Goal: Task Accomplishment & Management: Use online tool/utility

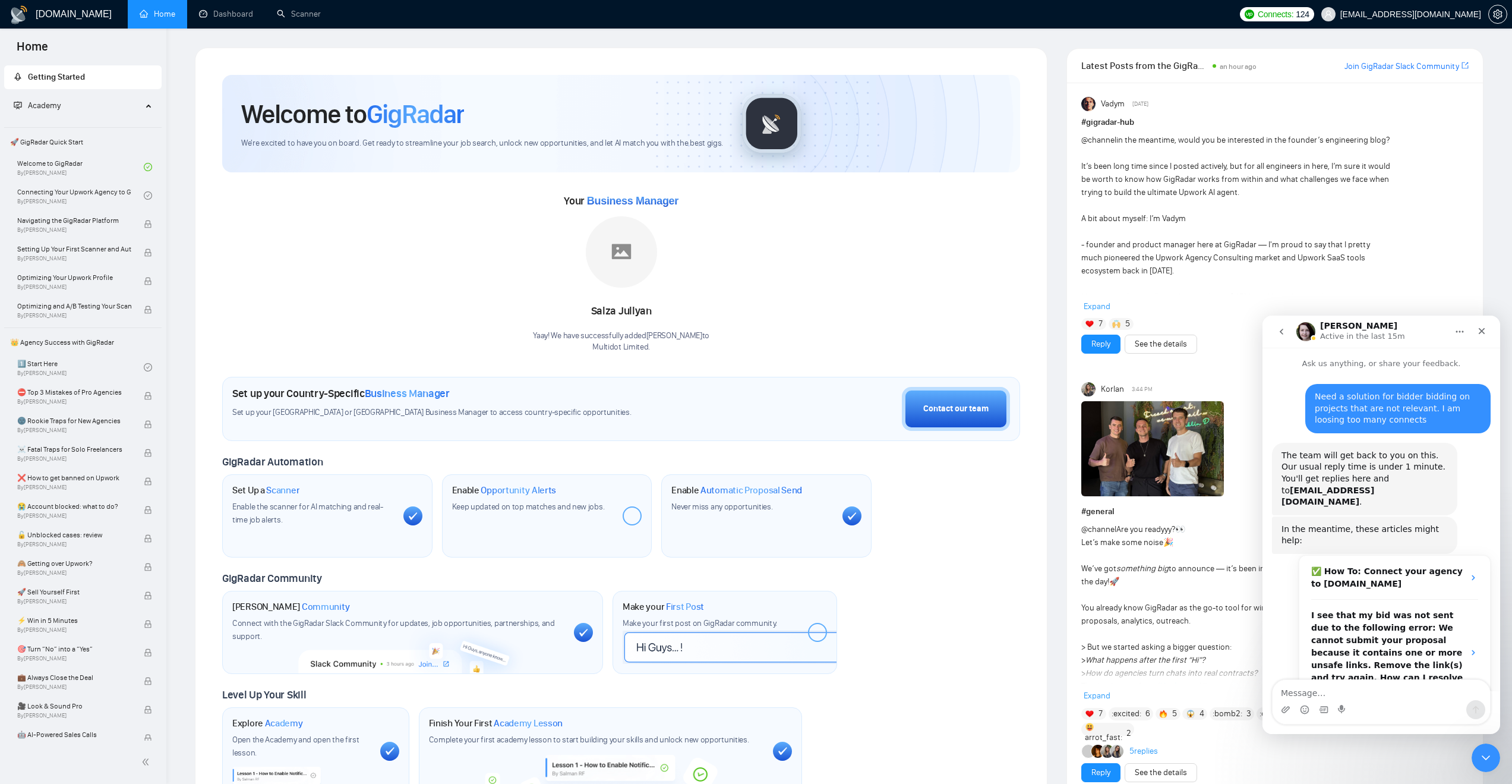
scroll to position [1615, 0]
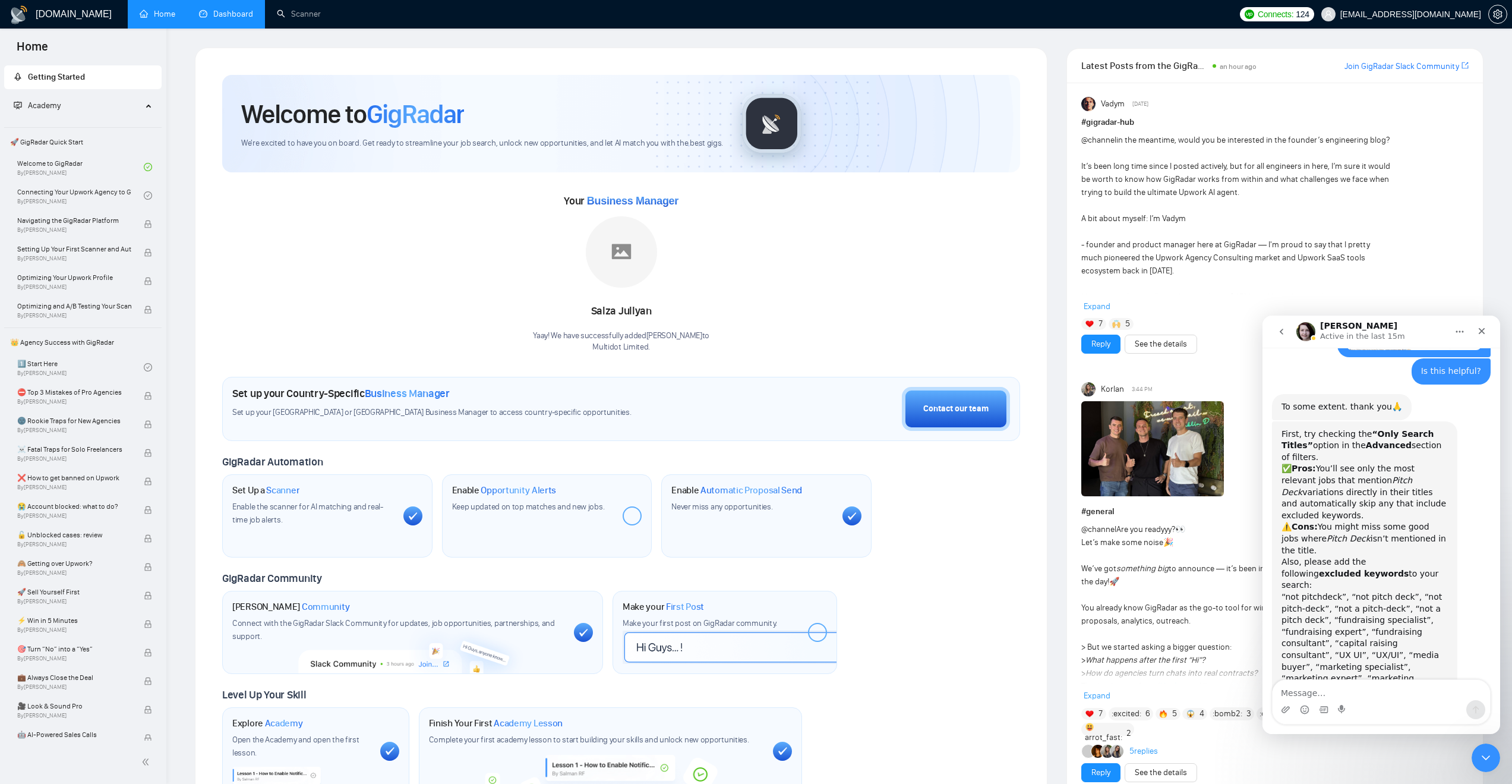
click at [230, 11] on link "Dashboard" at bounding box center [226, 14] width 54 height 10
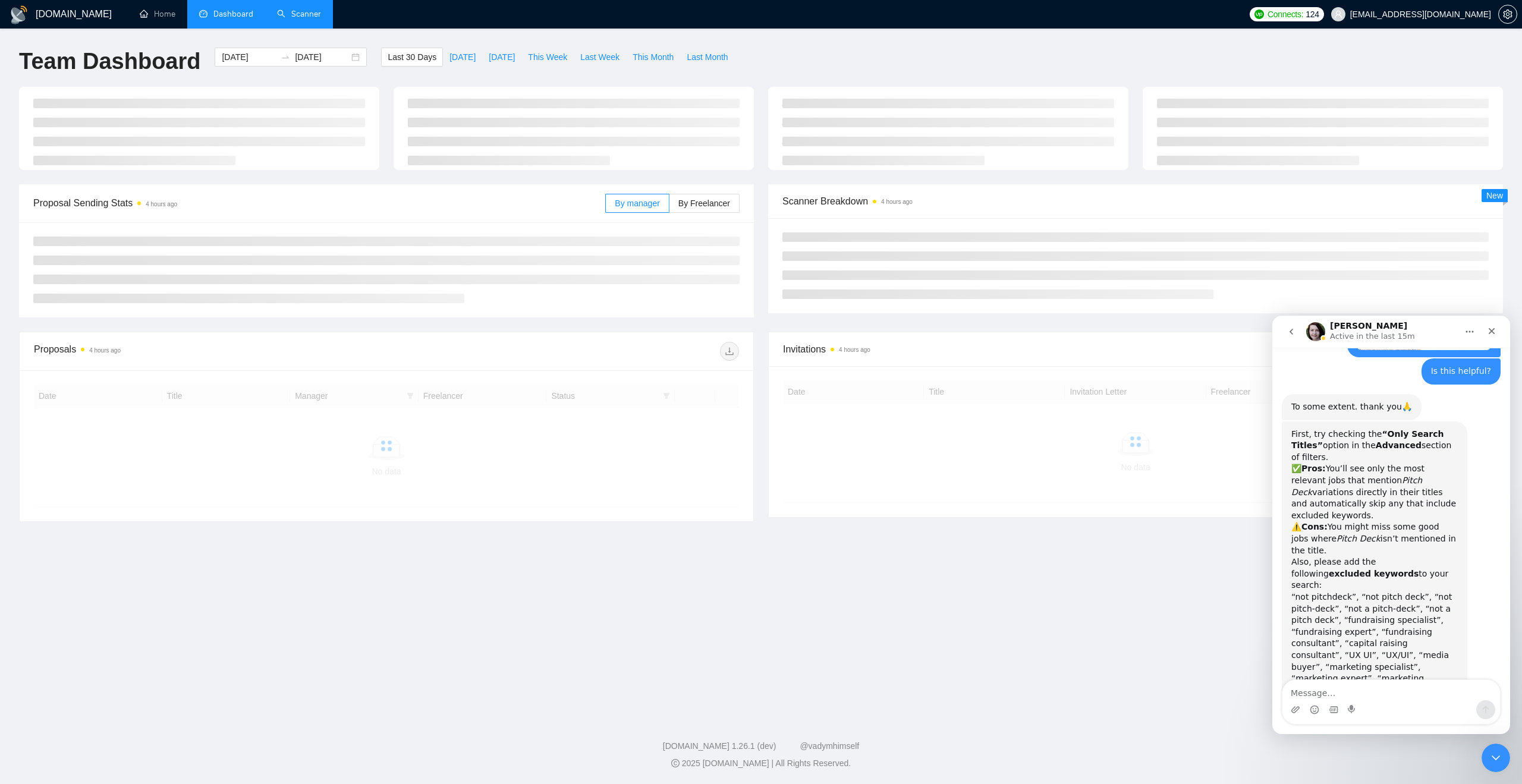
click at [298, 10] on link "Scanner" at bounding box center [299, 14] width 44 height 10
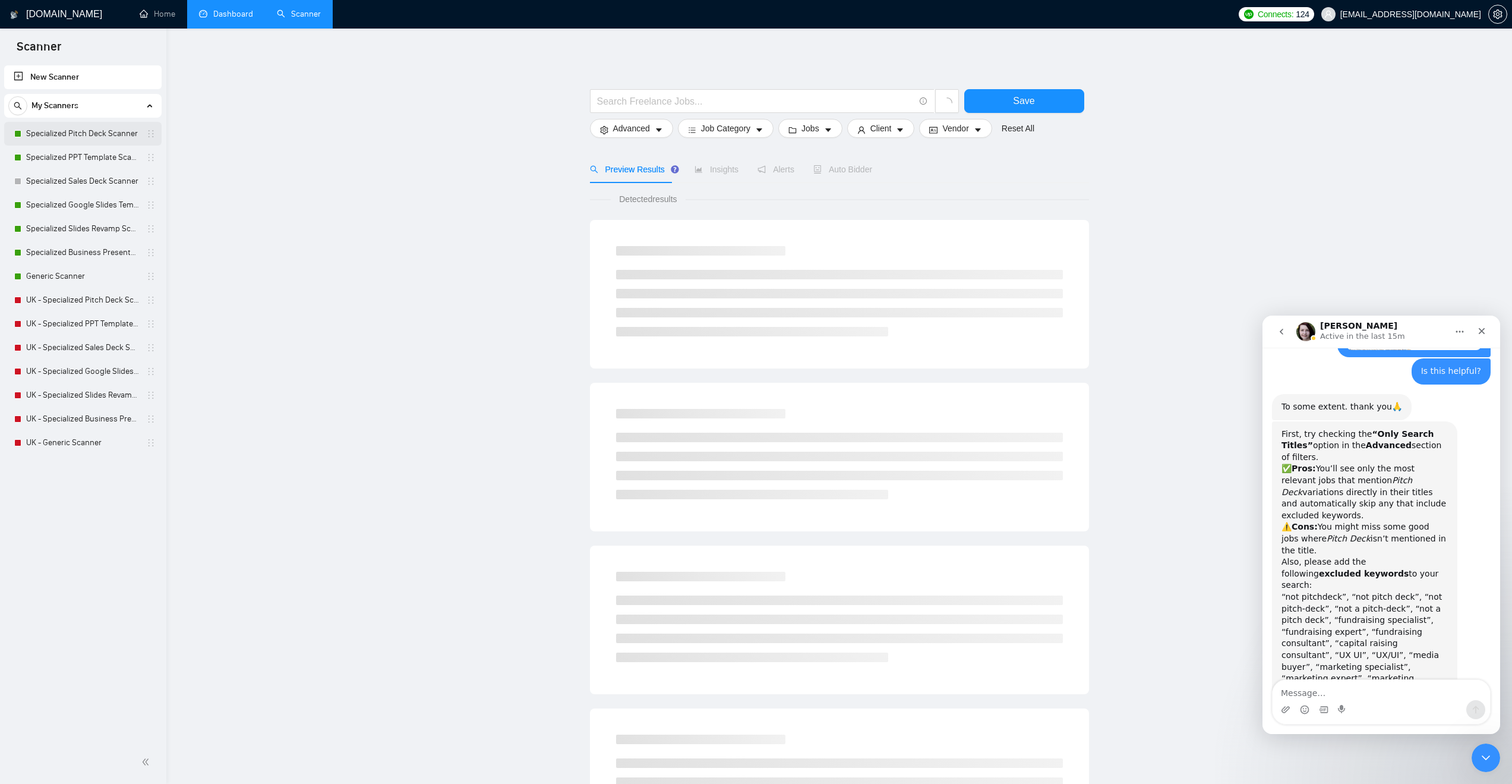
click at [77, 134] on link "Specialized Pitch Deck Scanner" at bounding box center [82, 134] width 113 height 24
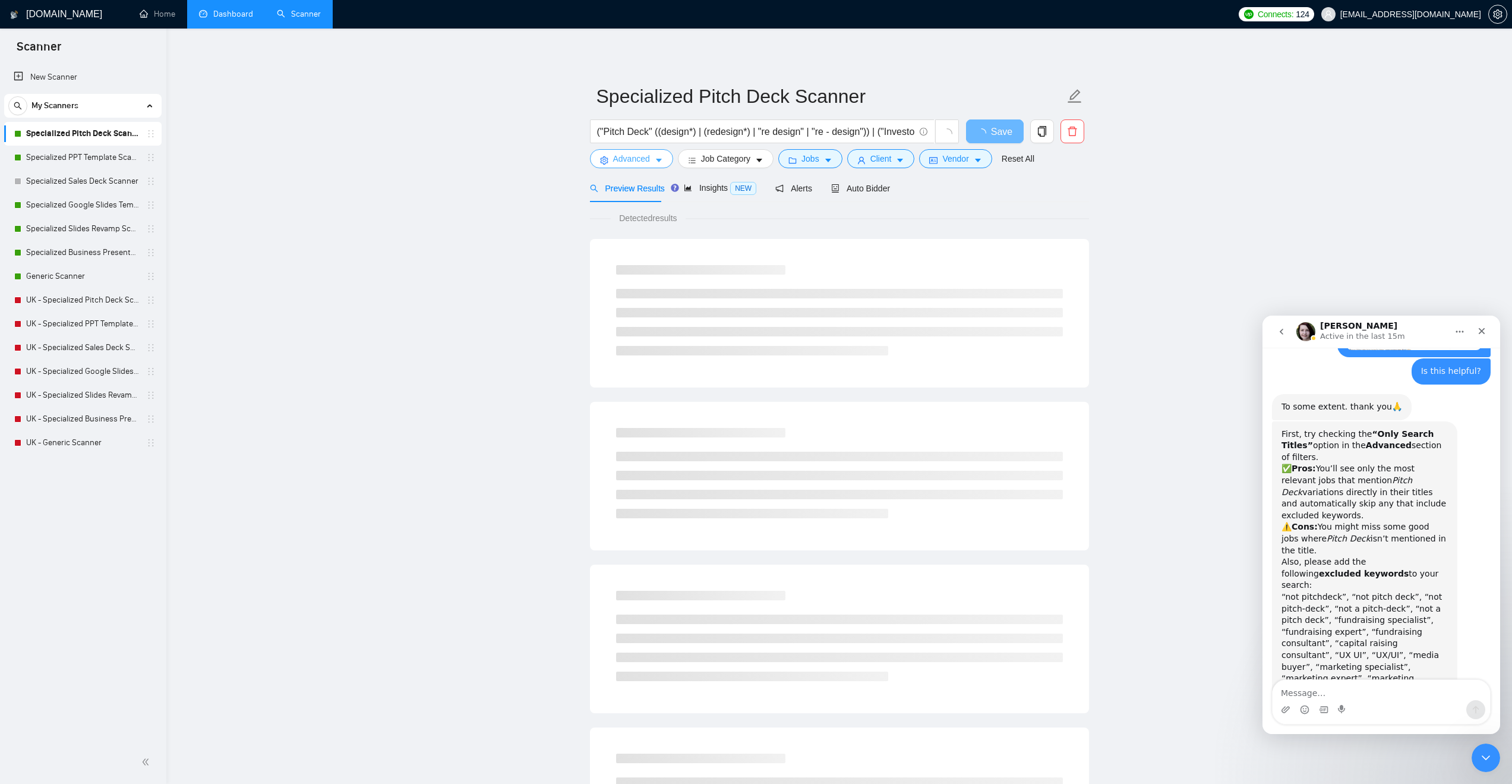
click at [656, 161] on icon "caret-down" at bounding box center [659, 160] width 8 height 8
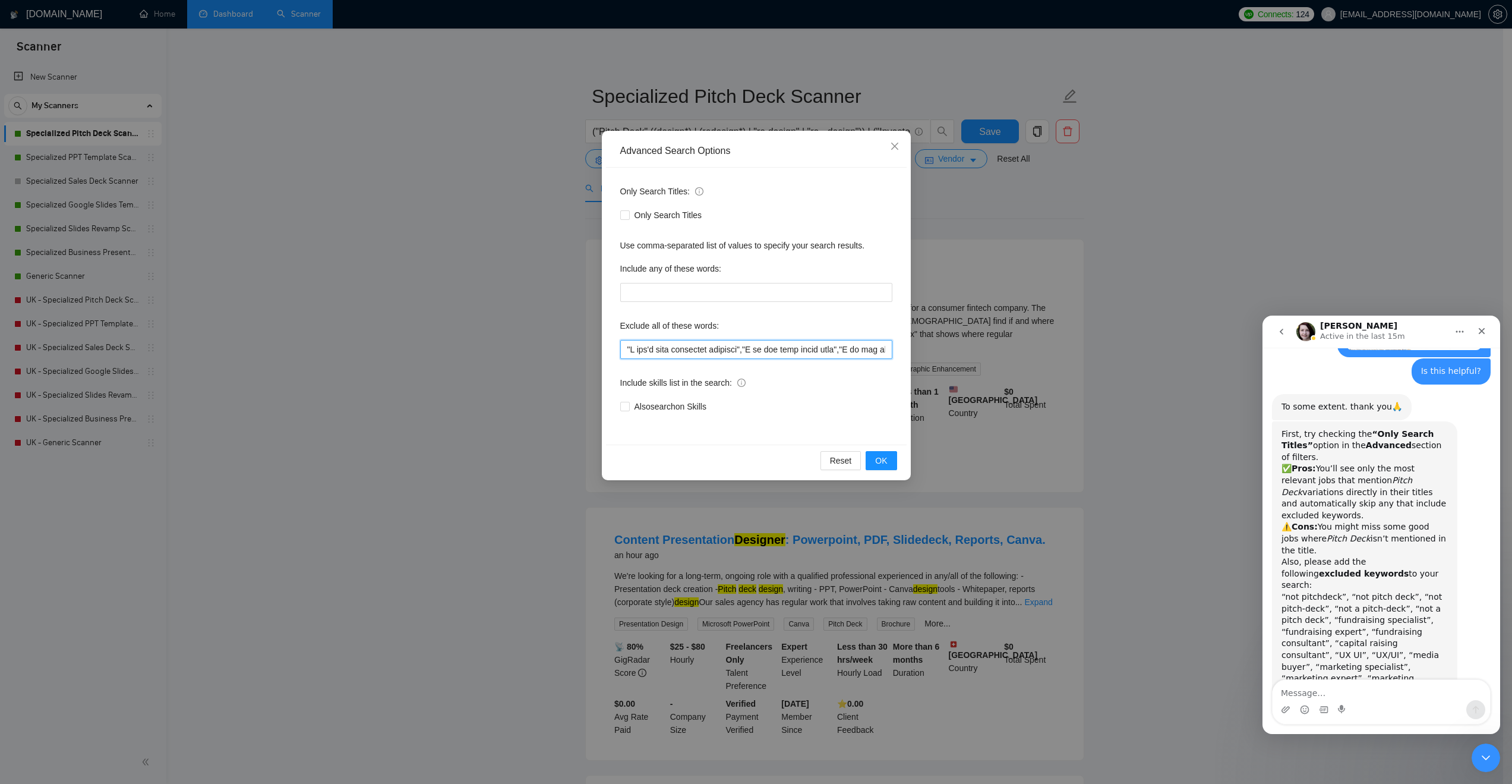
click at [624, 347] on input "text" at bounding box center [756, 349] width 272 height 19
paste input "“not pitchdeck”, “not pitch deck”, “not pitch-deck”, “not a pitch-deck”, “not a…"
drag, startPoint x: 736, startPoint y: 350, endPoint x: 609, endPoint y: 351, distance: 127.0
click at [609, 351] on div "Only Search Titles: Only Search Titles Use comma-separated list of values to sp…" at bounding box center [756, 306] width 300 height 277
click at [625, 345] on input "text" at bounding box center [756, 349] width 272 height 19
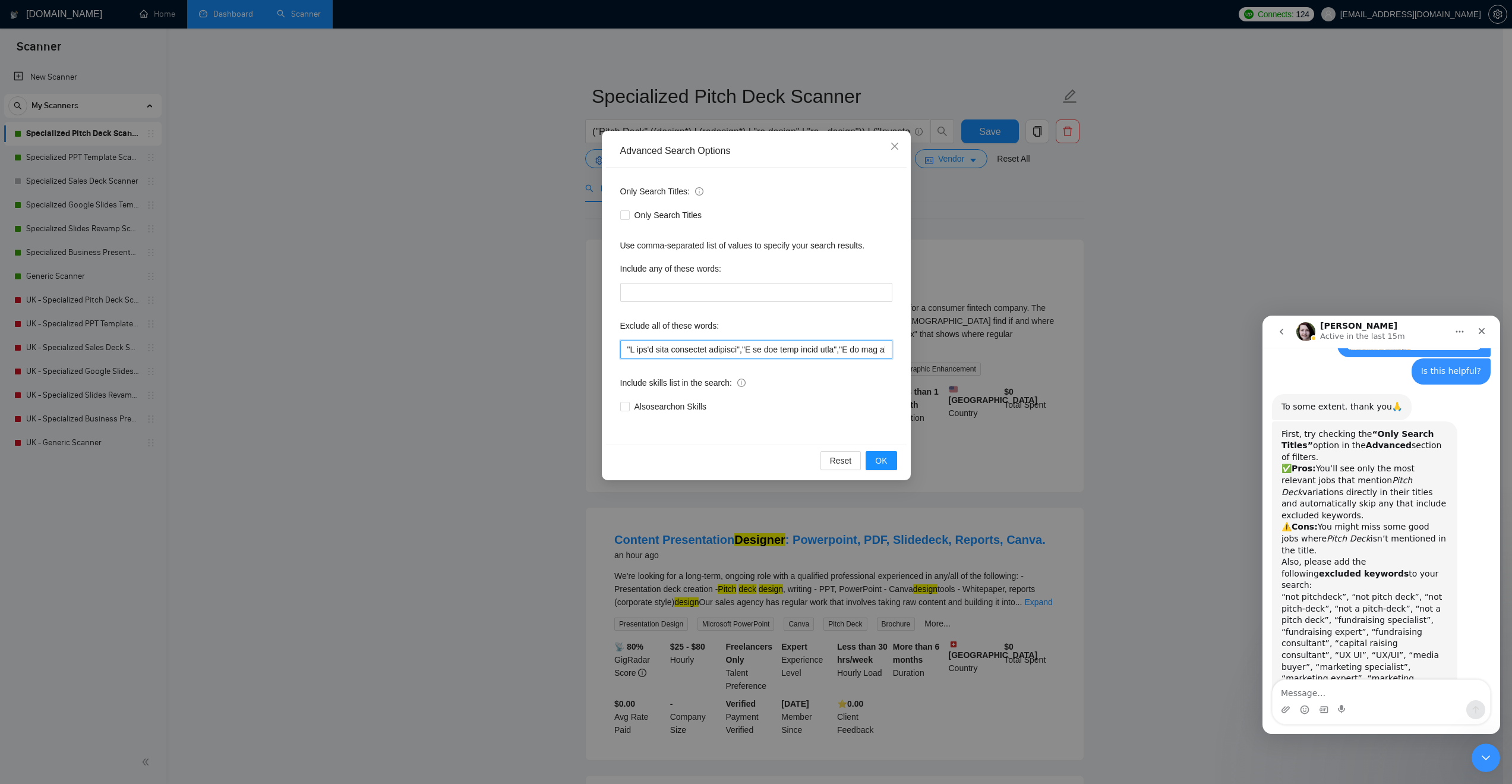
paste input "“not pitchdeck”, “not pitch deck”, “not pitch-deck”, “not a pitch-deck”, “not a…"
click at [627, 351] on input "text" at bounding box center [756, 349] width 272 height 19
paste input "“not pitchdeck”, “not pitch deck”, “not pitch-deck”, “not a pitch-deck”, “not a…"
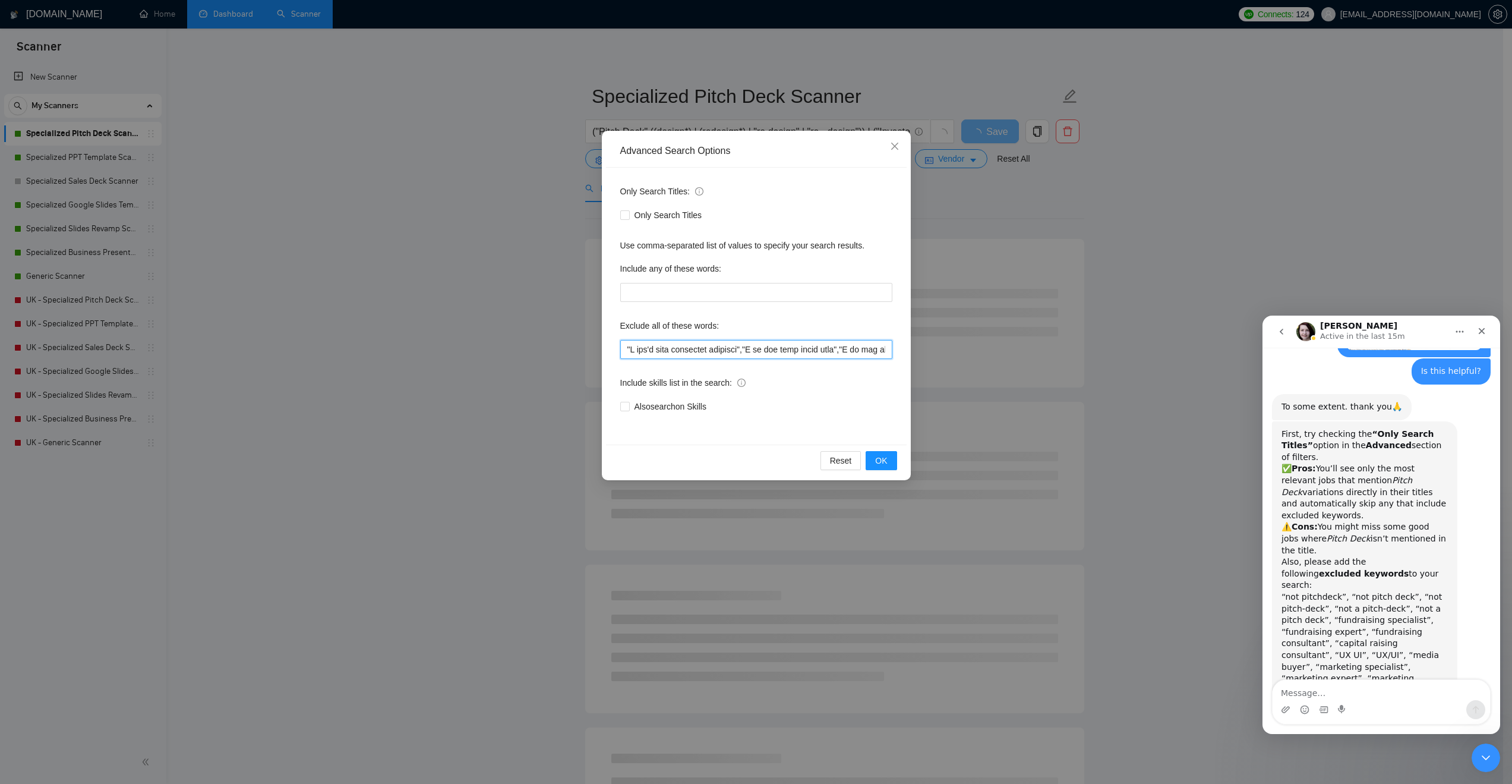
drag, startPoint x: 680, startPoint y: 348, endPoint x: 490, endPoint y: 348, distance: 190.0
click at [490, 348] on div "Advanced Search Options Only Search Titles: Only Search Titles Use comma-separa…" at bounding box center [756, 392] width 1512 height 784
click at [628, 353] on input "text" at bounding box center [756, 349] width 272 height 19
paste input "“not pitchdeck”, “not pitch deck”, “not pitch-deck”, “not a pitch-deck”, “not a…"
drag, startPoint x: 639, startPoint y: 351, endPoint x: 541, endPoint y: 351, distance: 98.0
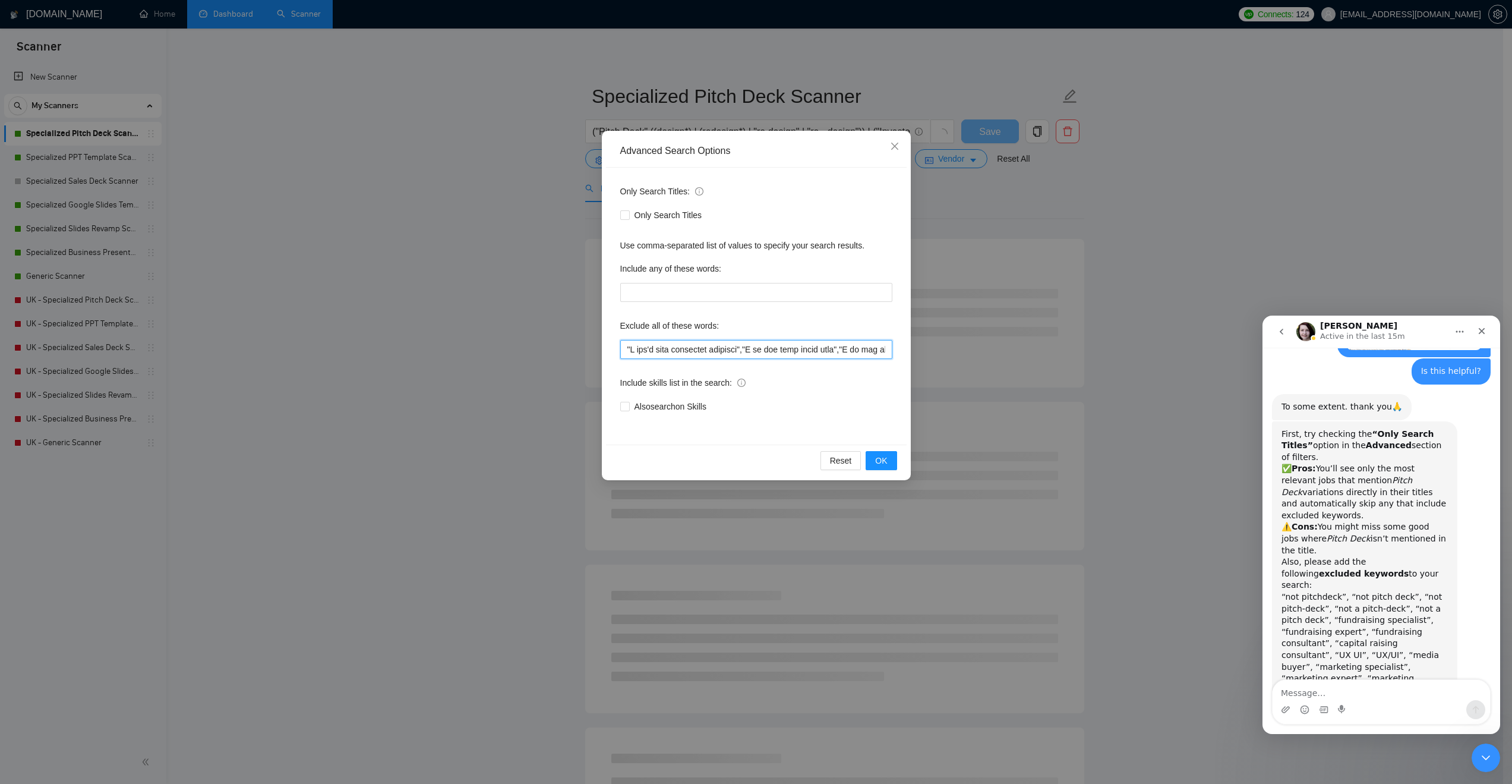
click at [541, 351] on div "Advanced Search Options Only Search Titles: Only Search Titles Use comma-separa…" at bounding box center [756, 392] width 1512 height 784
drag, startPoint x: 624, startPoint y: 353, endPoint x: 627, endPoint y: 361, distance: 8.5
click at [625, 353] on input "text" at bounding box center [756, 349] width 272 height 19
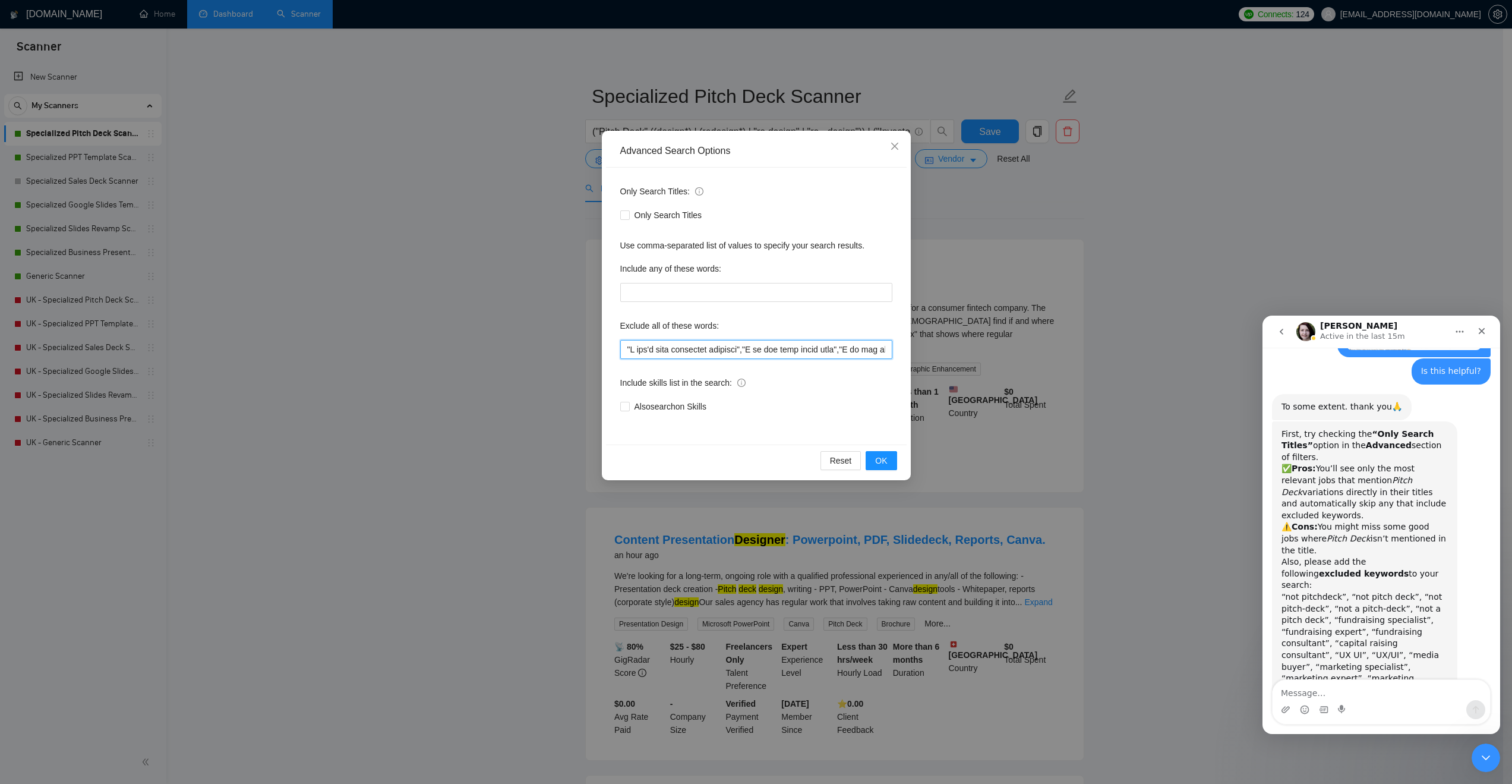
click at [627, 349] on input "text" at bounding box center [756, 349] width 272 height 19
type input ""not pitchdeck", "not pitch deck", "not pitch-deck", "not a pitch-deck", "not a…"
click at [870, 452] on button "OK" at bounding box center [881, 460] width 31 height 19
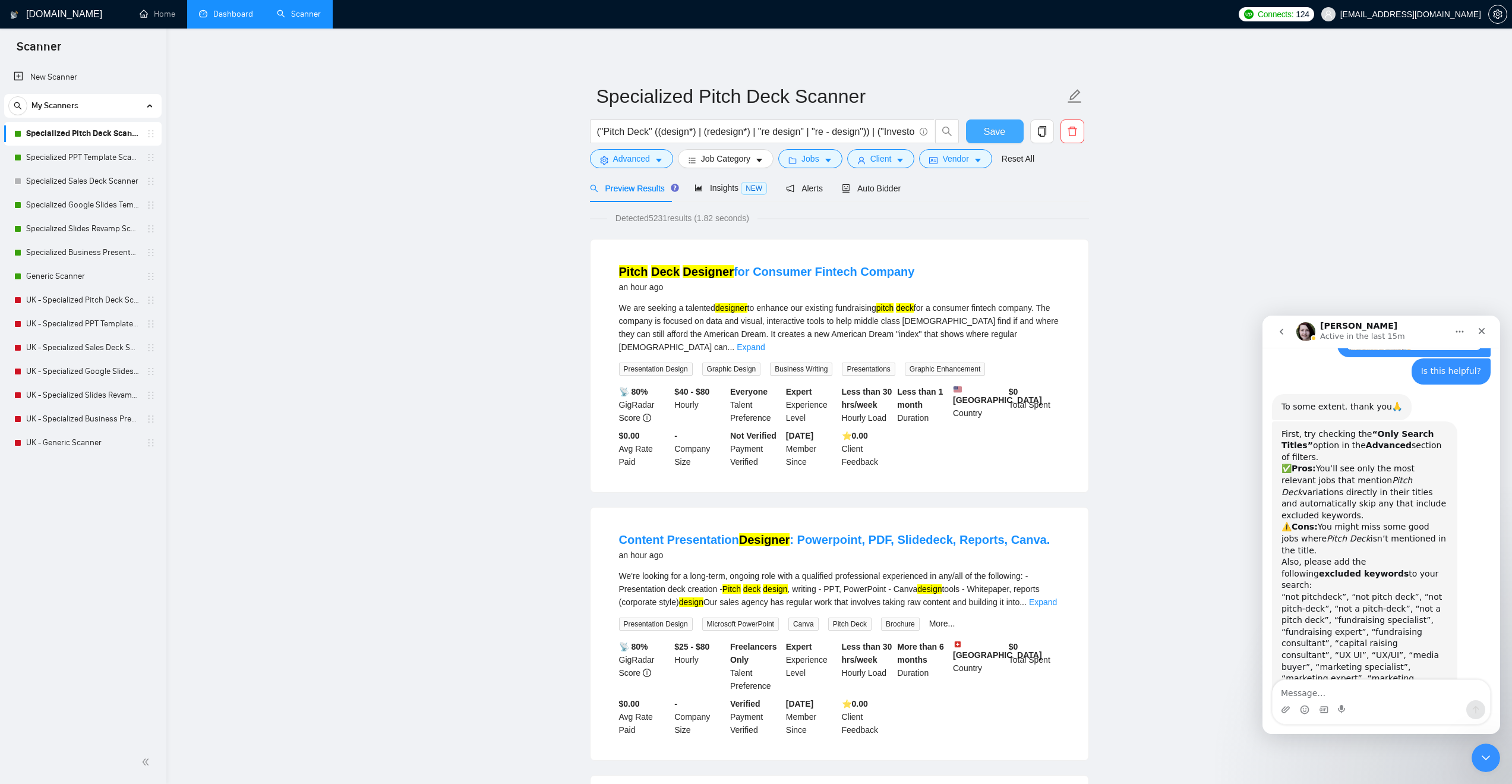
click at [1006, 136] on button "Save" at bounding box center [995, 132] width 58 height 24
click at [69, 154] on link "Specialized PPT Template Scanner" at bounding box center [82, 157] width 113 height 24
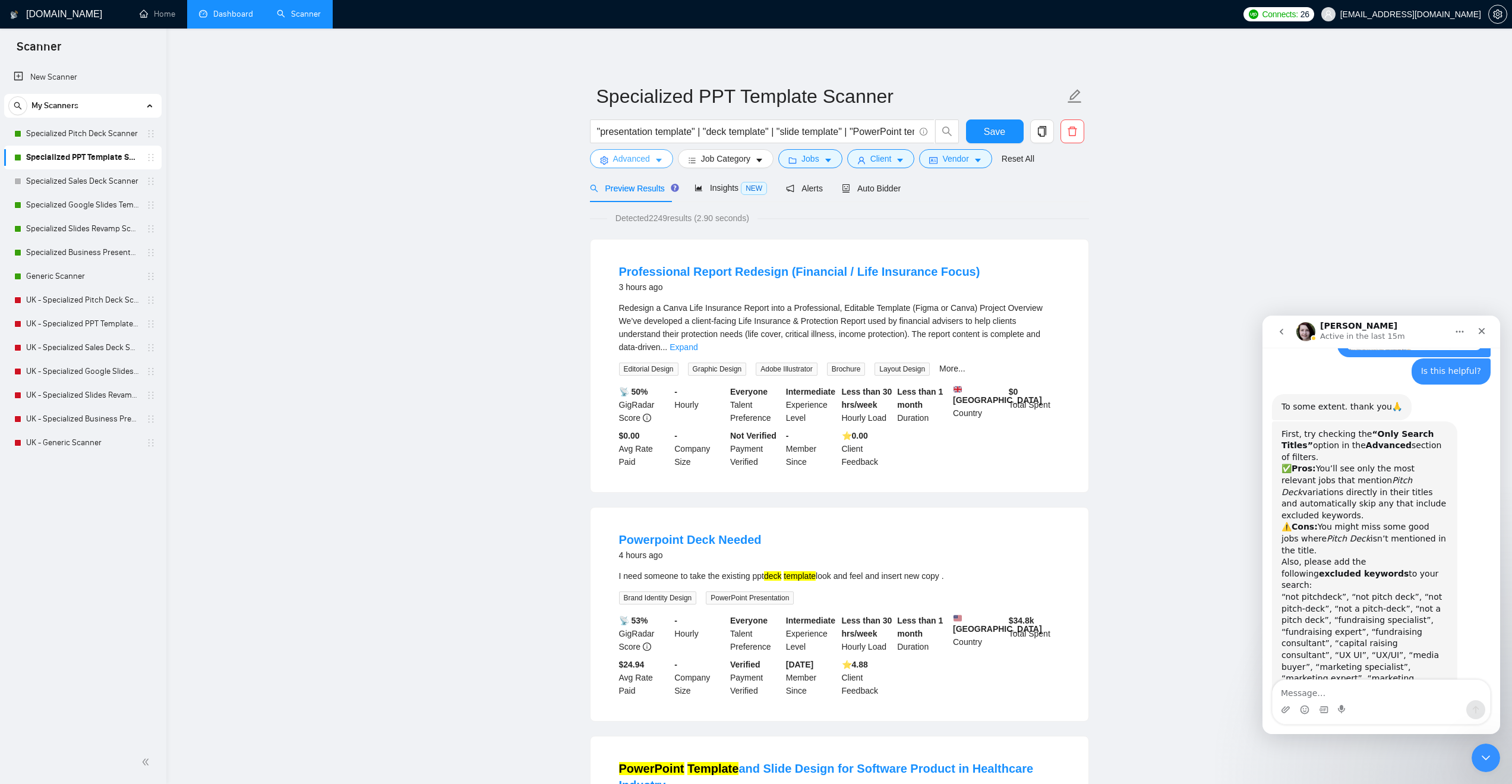
click at [629, 162] on span "Advanced" at bounding box center [632, 159] width 37 height 13
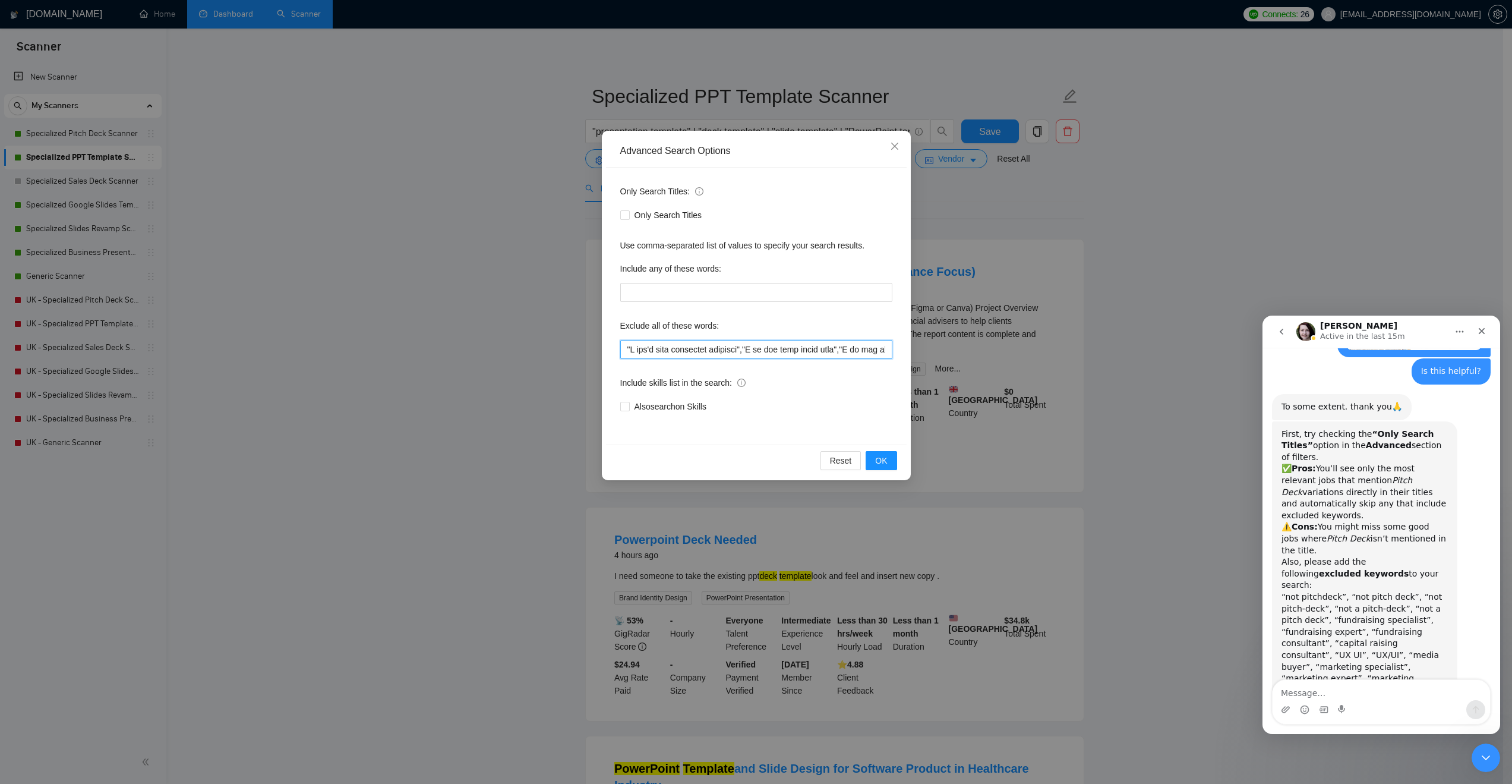
click at [623, 348] on input "text" at bounding box center [756, 349] width 272 height 19
paste input ""not pitchdeck", "not pitch deck", "not pitch-deck", "not a pitch-deck", "not a…"
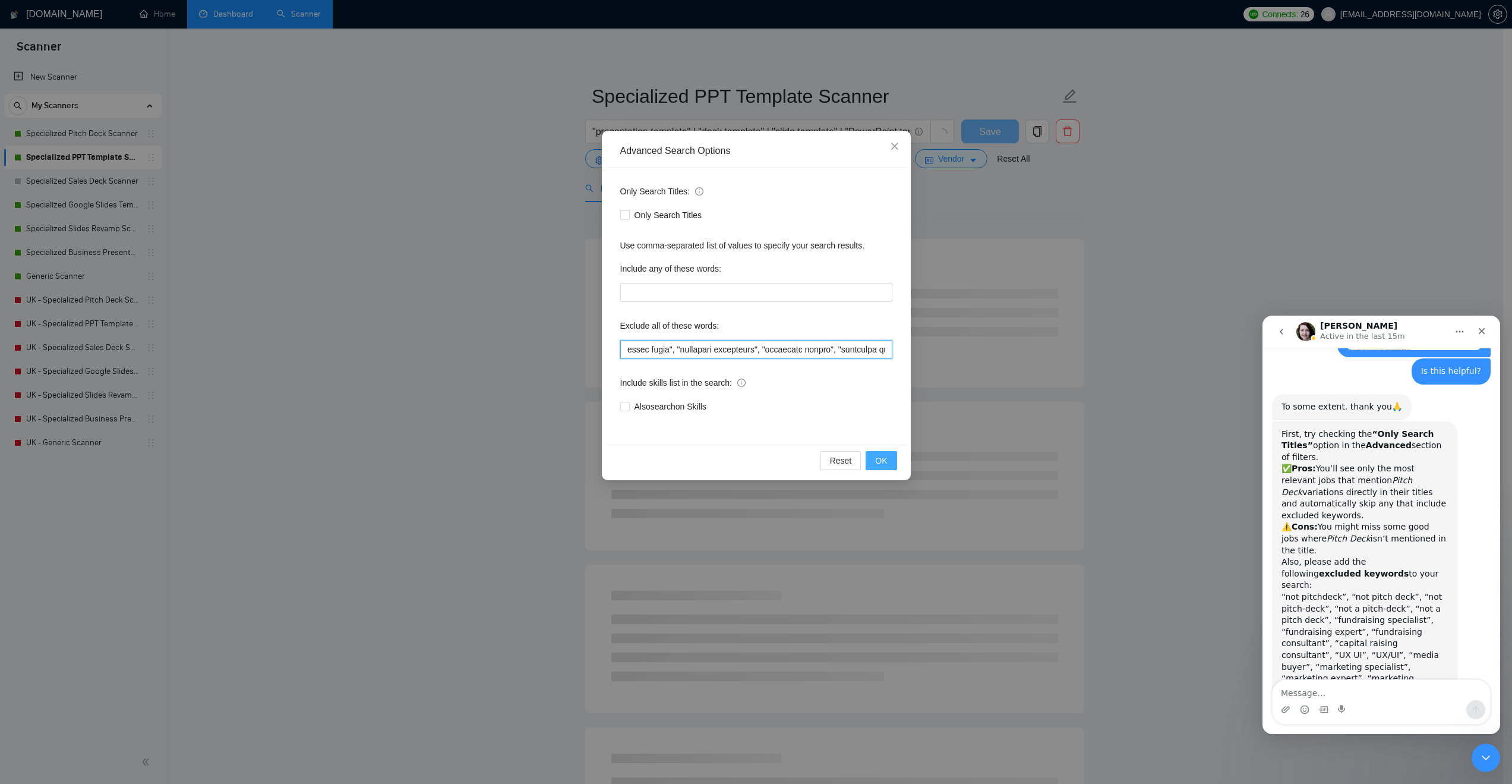
type input ""lor ipsumdolo", "sit ametc adip", "eli seddo-eius", "tem i utlab-etdo", "mag a…"
click at [893, 468] on button "OK" at bounding box center [881, 460] width 31 height 19
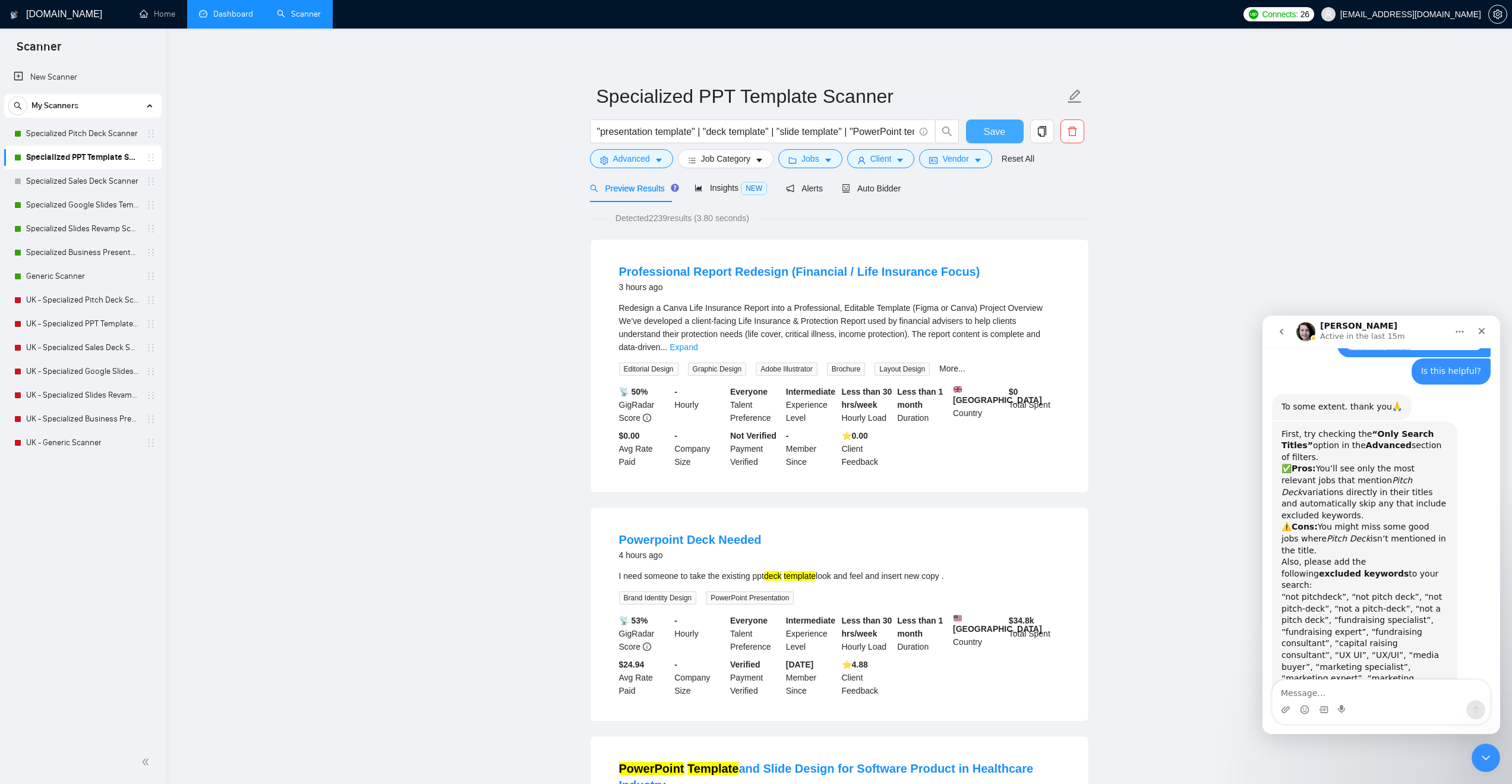
click at [985, 132] on span "Save" at bounding box center [995, 132] width 21 height 15
click at [94, 198] on link "Specialized Google Slides Template Scanner" at bounding box center [82, 205] width 113 height 24
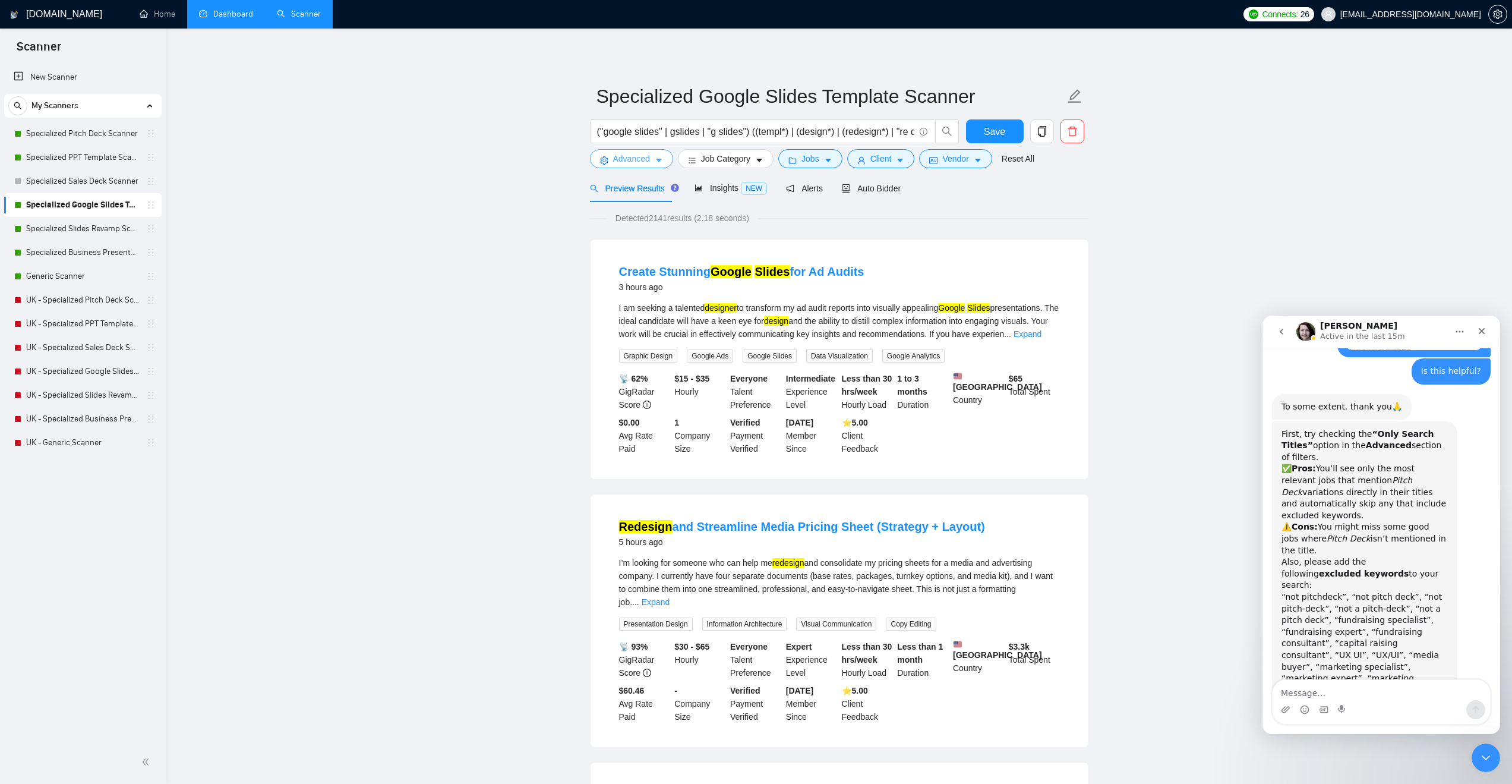
click at [655, 161] on icon "caret-down" at bounding box center [659, 160] width 8 height 8
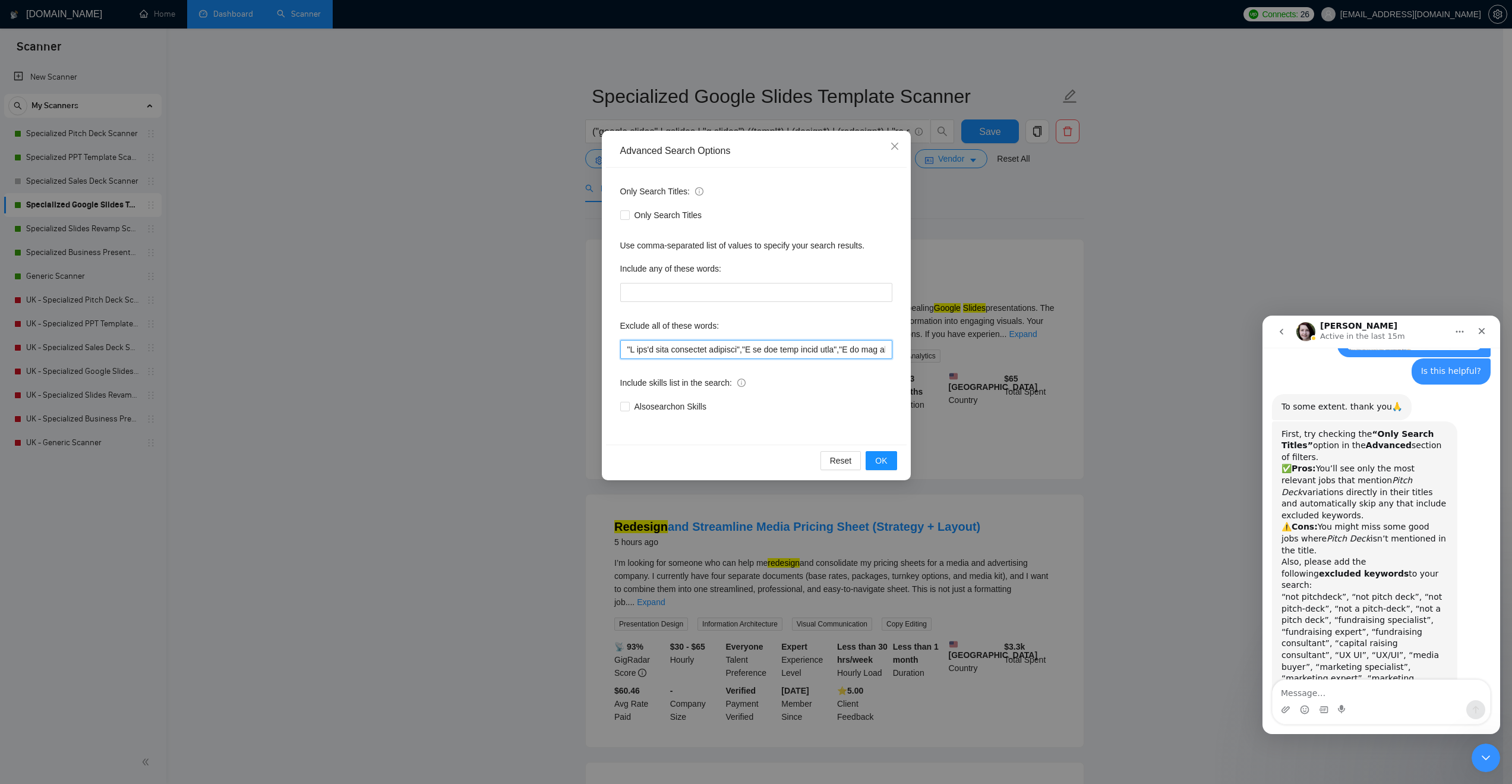
click at [627, 347] on input "text" at bounding box center [756, 349] width 272 height 19
paste input ""not pitchdeck", "not pitch deck", "not pitch-deck", "not a pitch-deck", "not a…"
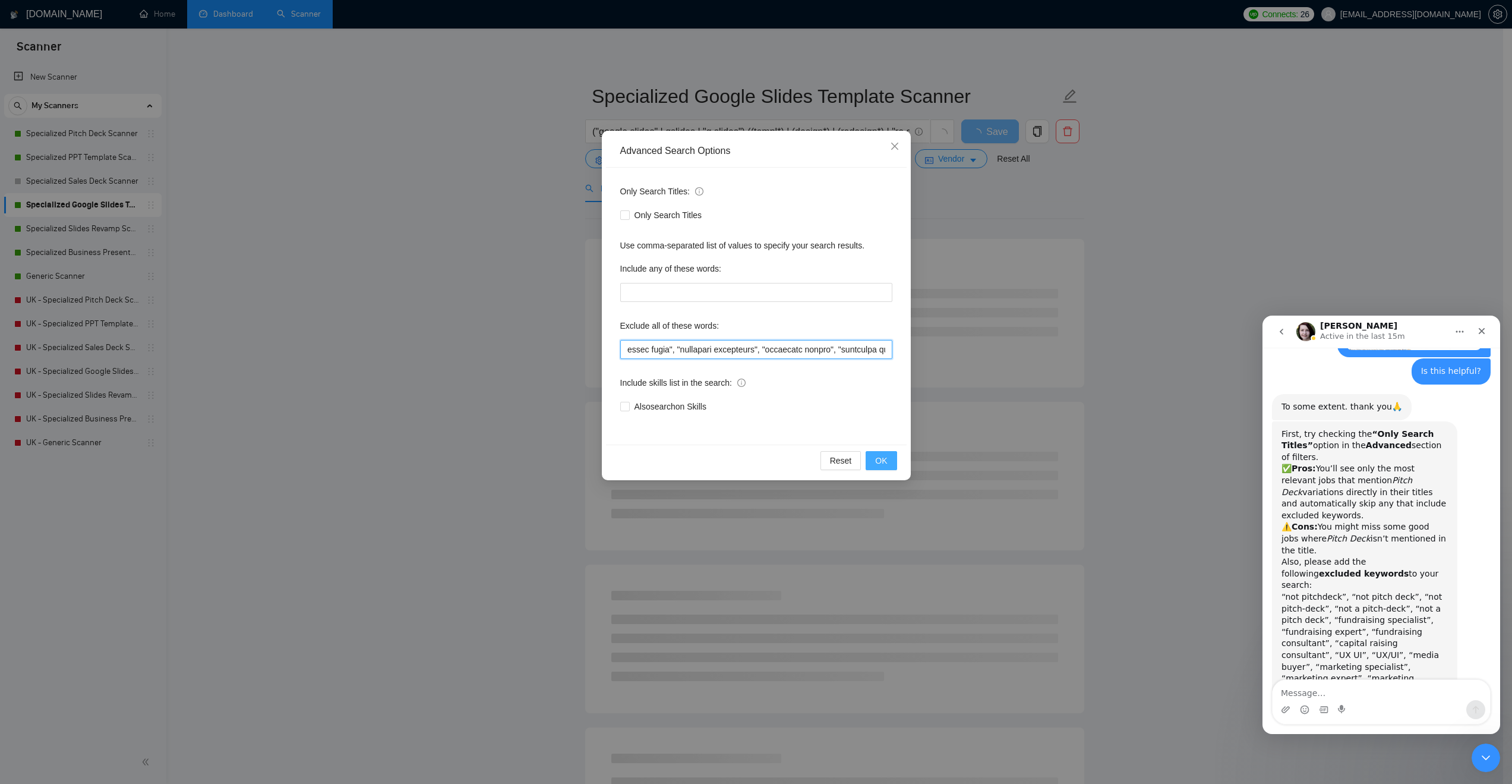
type input ""not pitchdeck", "not pitch deck", "not pitch-deck", "not a pitch-deck", "not a…"
click at [877, 455] on span "OK" at bounding box center [881, 460] width 12 height 13
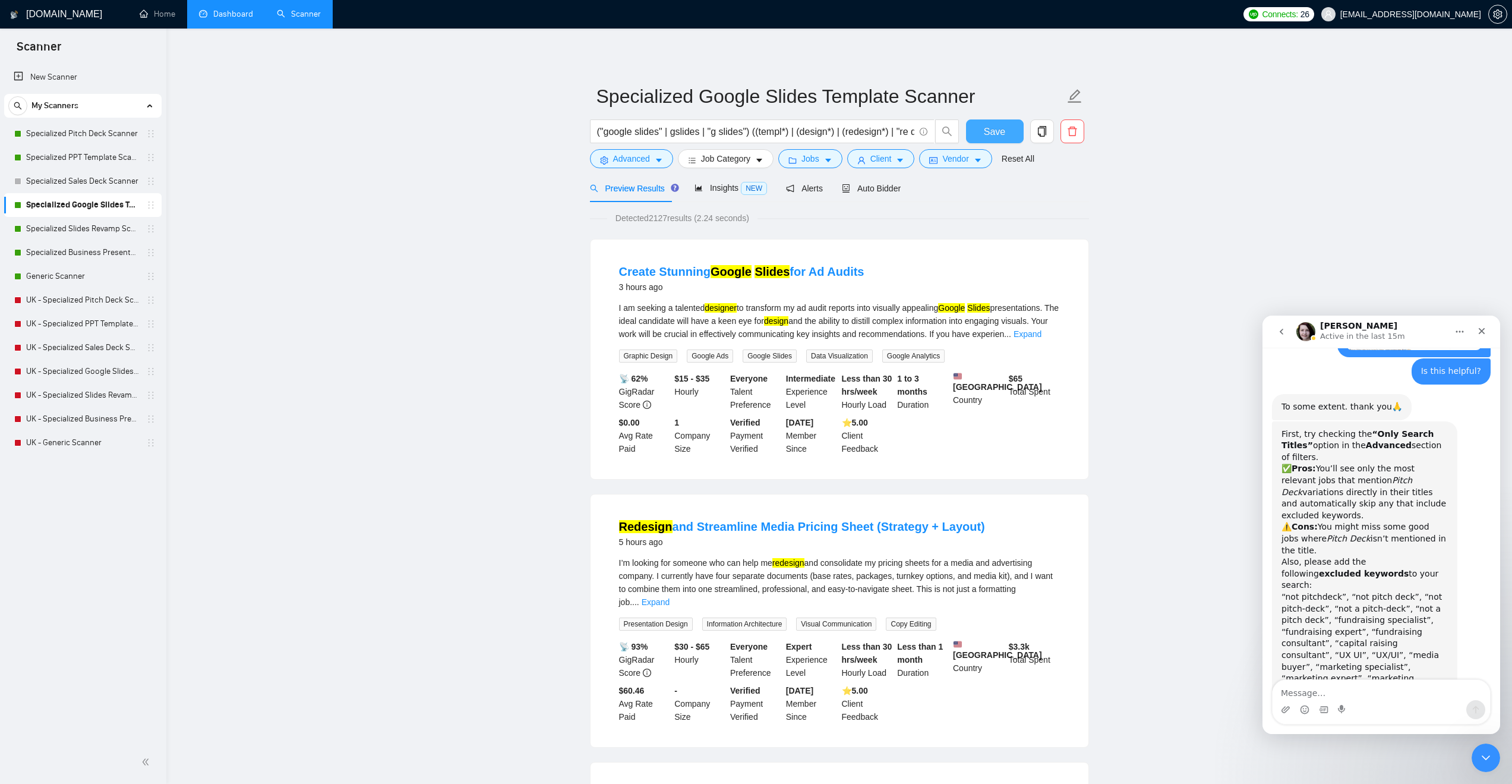
click at [986, 134] on span "Save" at bounding box center [995, 132] width 21 height 15
click at [1341, 688] on textarea "Message…" at bounding box center [1381, 690] width 217 height 20
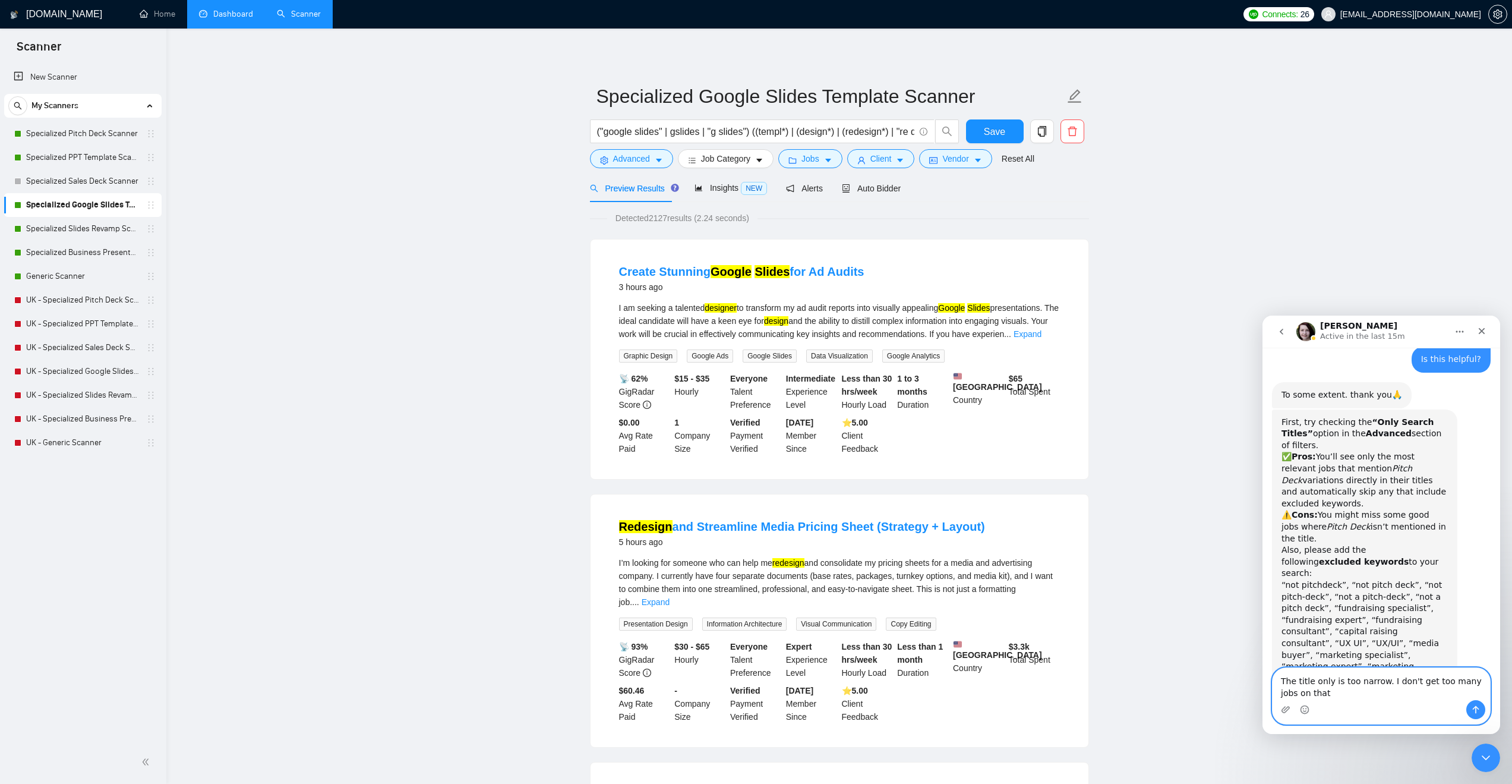
type textarea "The title only is too narrow. I don't get too many jobs on that."
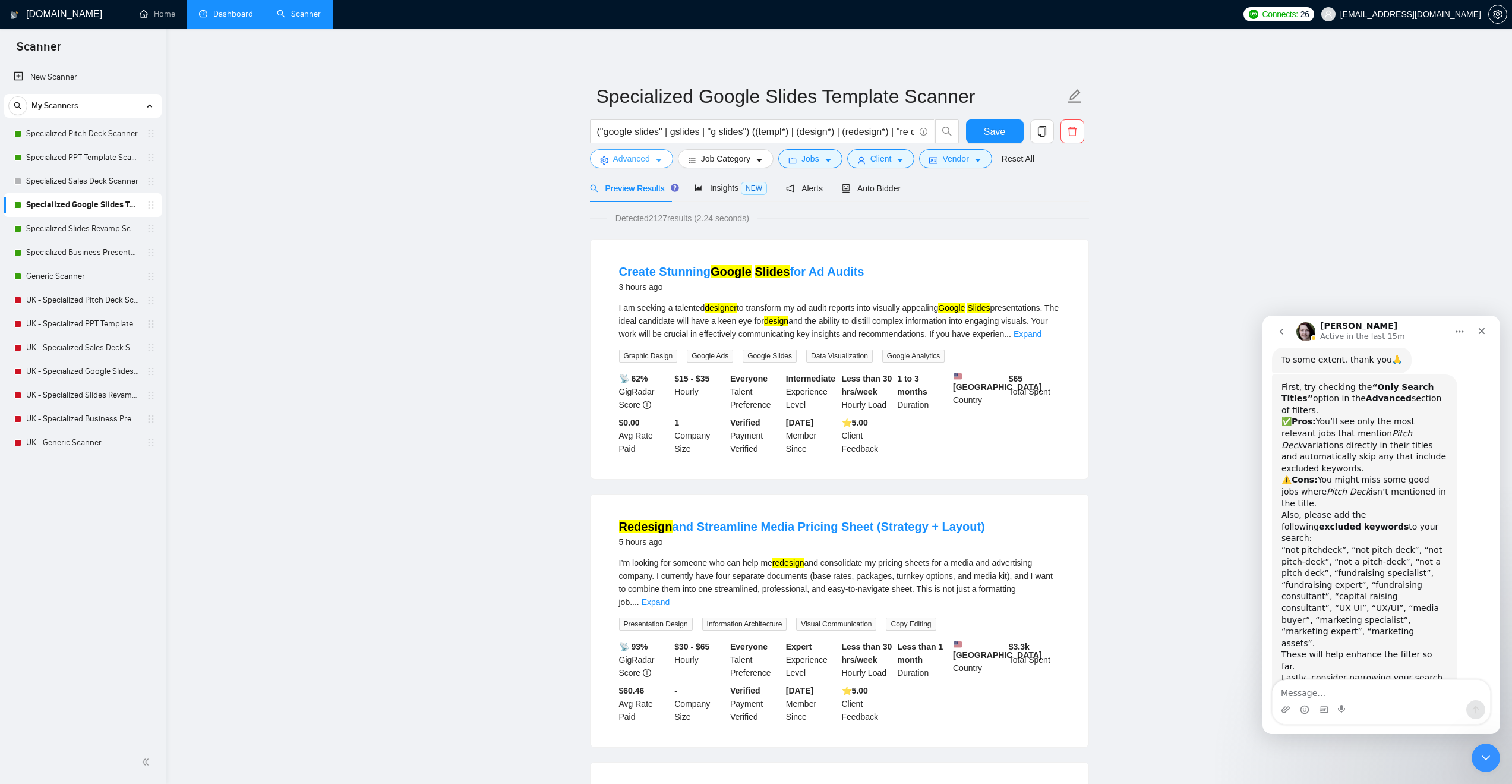
click at [642, 161] on span "Advanced" at bounding box center [632, 159] width 37 height 13
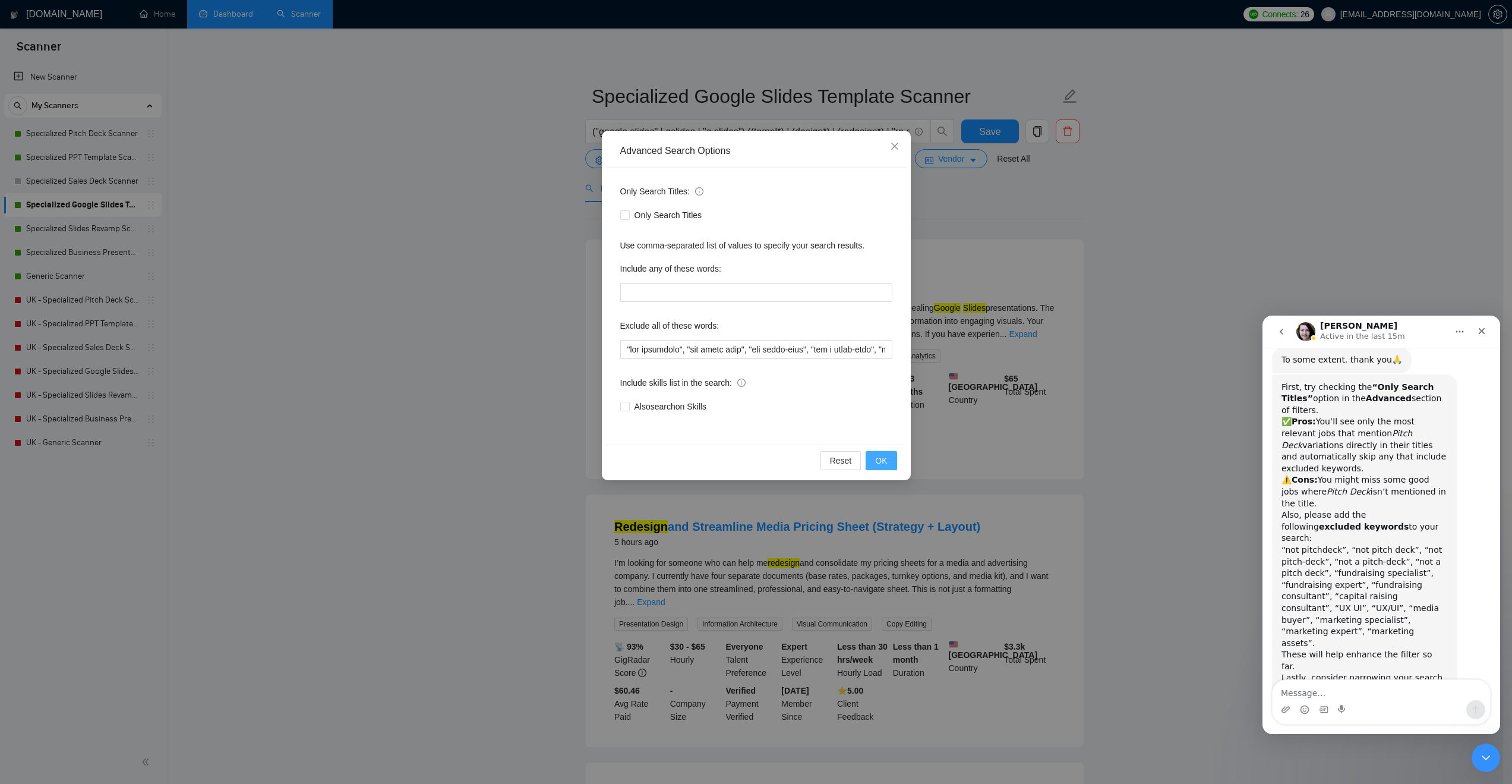
drag, startPoint x: 887, startPoint y: 461, endPoint x: 952, endPoint y: 251, distance: 219.8
click at [888, 458] on button "OK" at bounding box center [881, 460] width 31 height 19
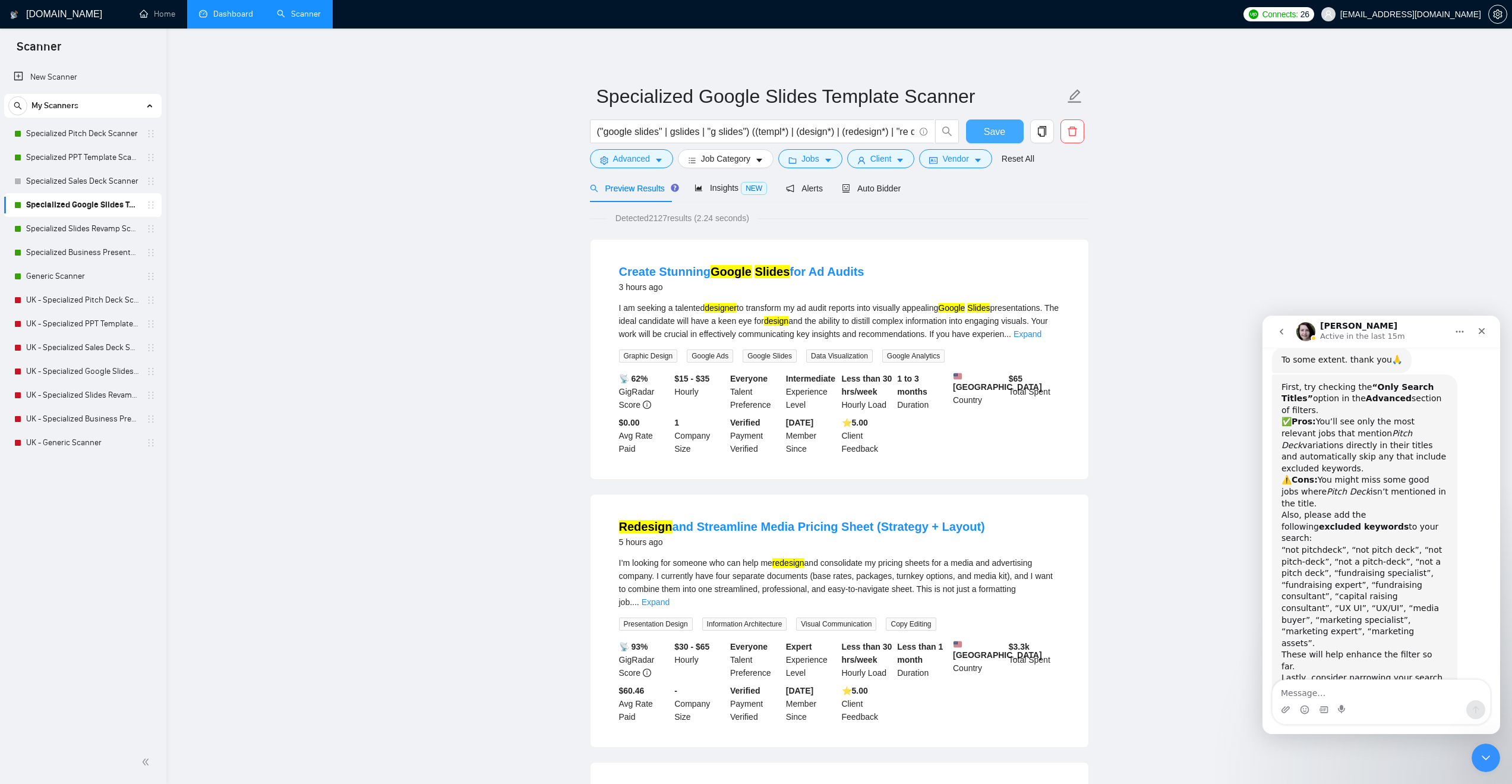
click at [988, 135] on span "Save" at bounding box center [995, 132] width 21 height 15
click at [64, 235] on link "Specialized Slides Revamp Scanner" at bounding box center [82, 229] width 113 height 24
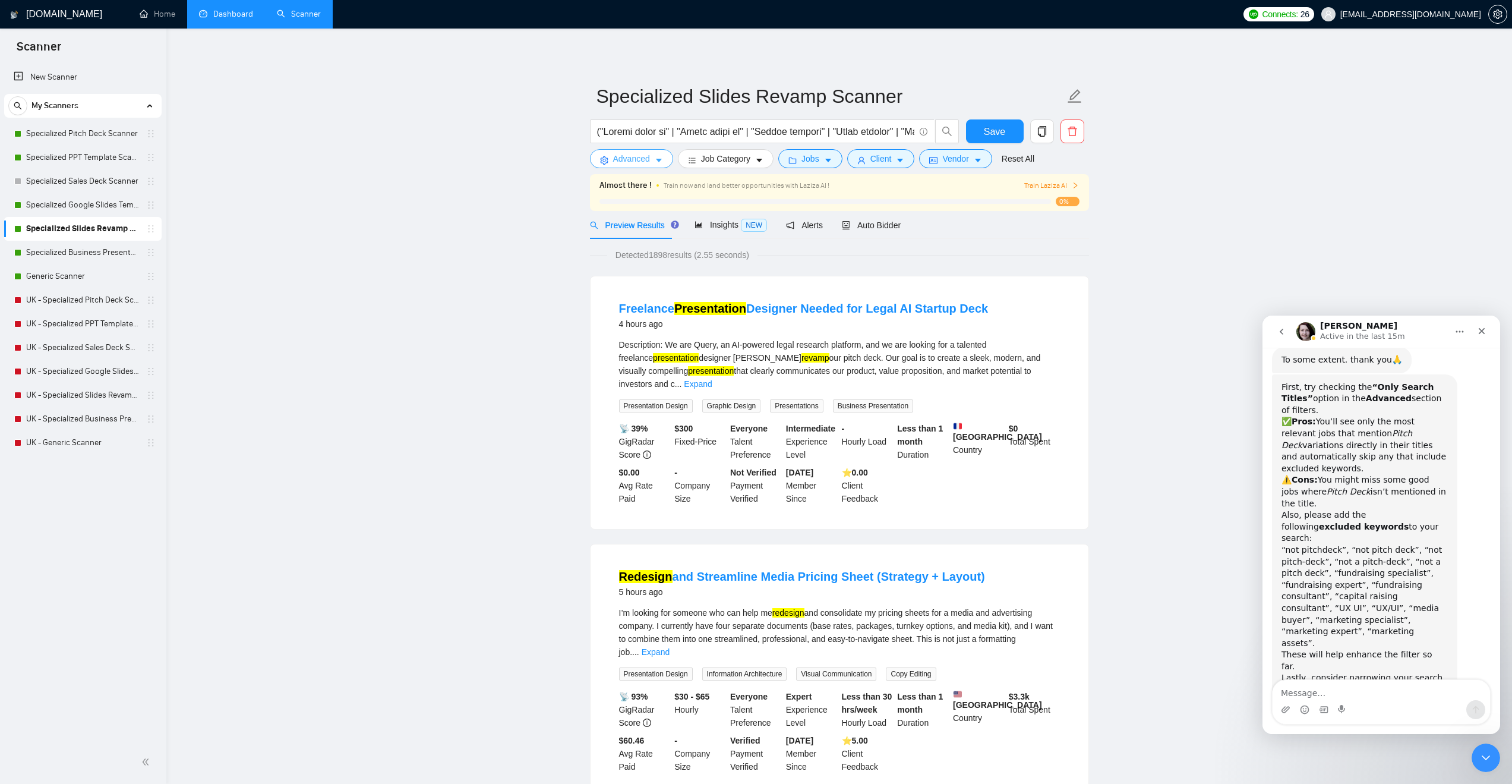
click at [649, 162] on button "Advanced" at bounding box center [632, 159] width 83 height 19
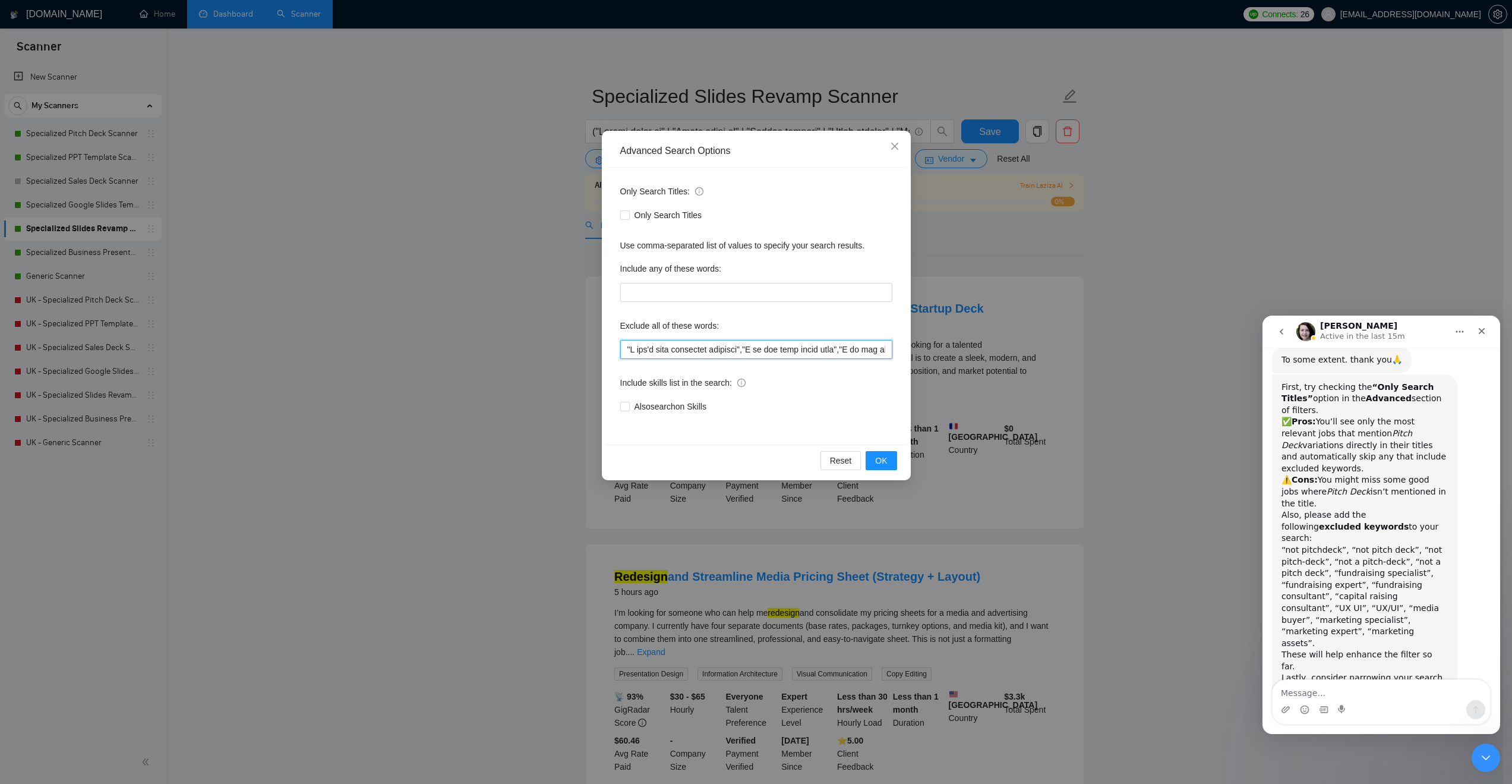
click at [624, 346] on input "text" at bounding box center [756, 349] width 272 height 19
paste input ""not pitchdeck", "not pitch deck", "not pitch-deck", "not a pitch-deck", "not a…"
type input ""not pitchdeck", "not pitch deck", "not pitch-deck", "not a pitch-deck", "not a…"
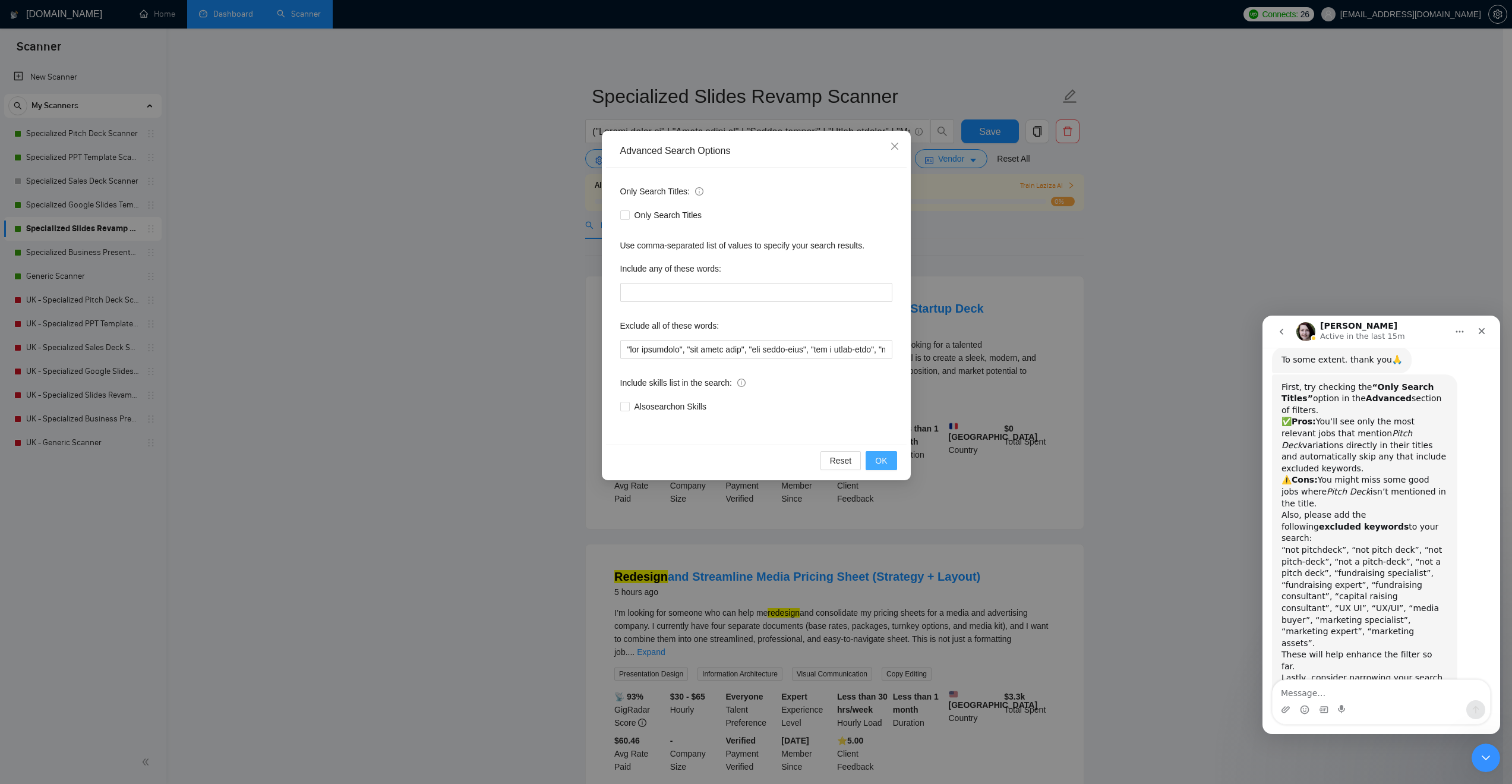
click at [887, 454] on span "OK" at bounding box center [881, 460] width 12 height 13
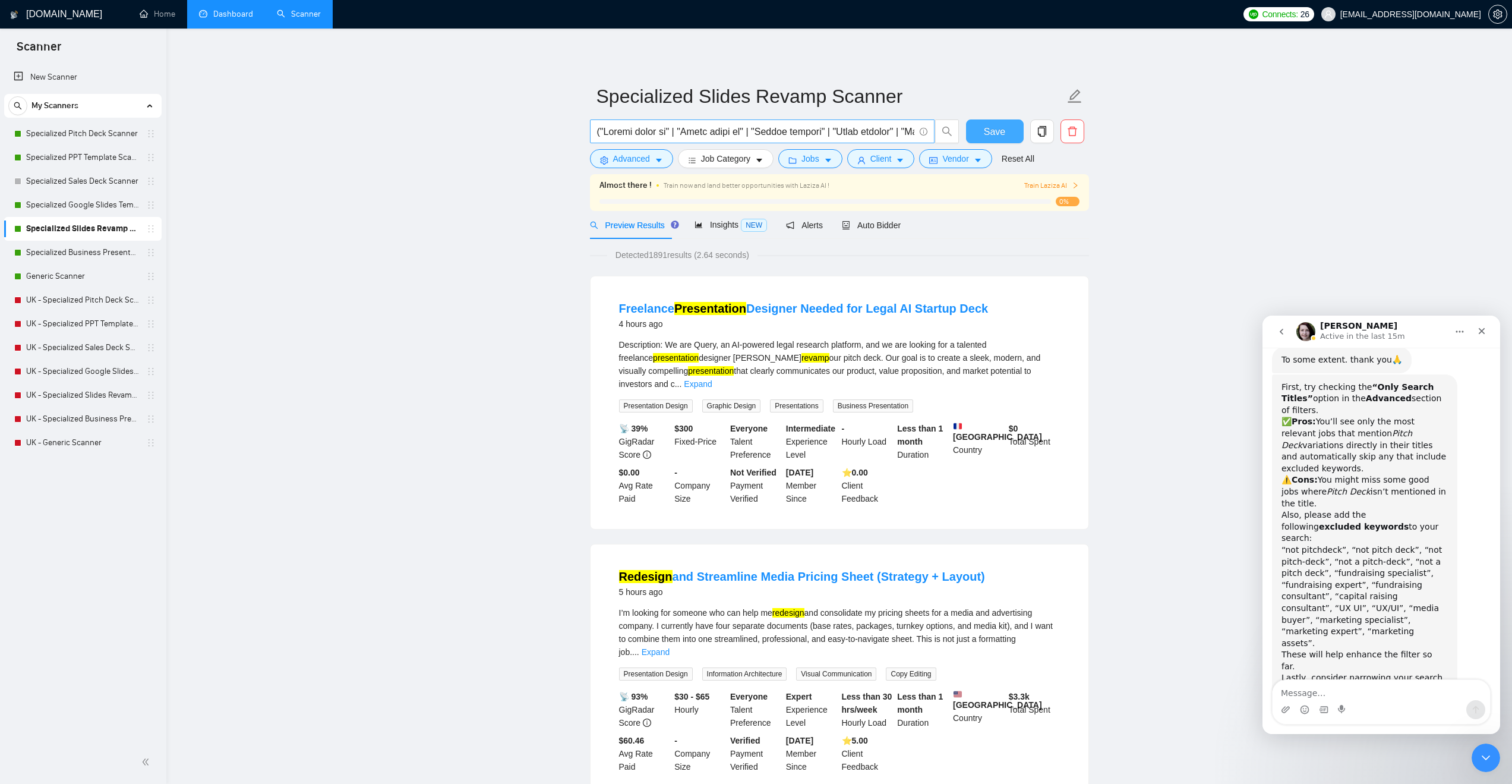
drag, startPoint x: 989, startPoint y: 136, endPoint x: 929, endPoint y: 137, distance: 60.0
click at [989, 136] on span "Save" at bounding box center [995, 132] width 21 height 15
click at [95, 247] on link "Specialized Business Presentation" at bounding box center [82, 253] width 113 height 24
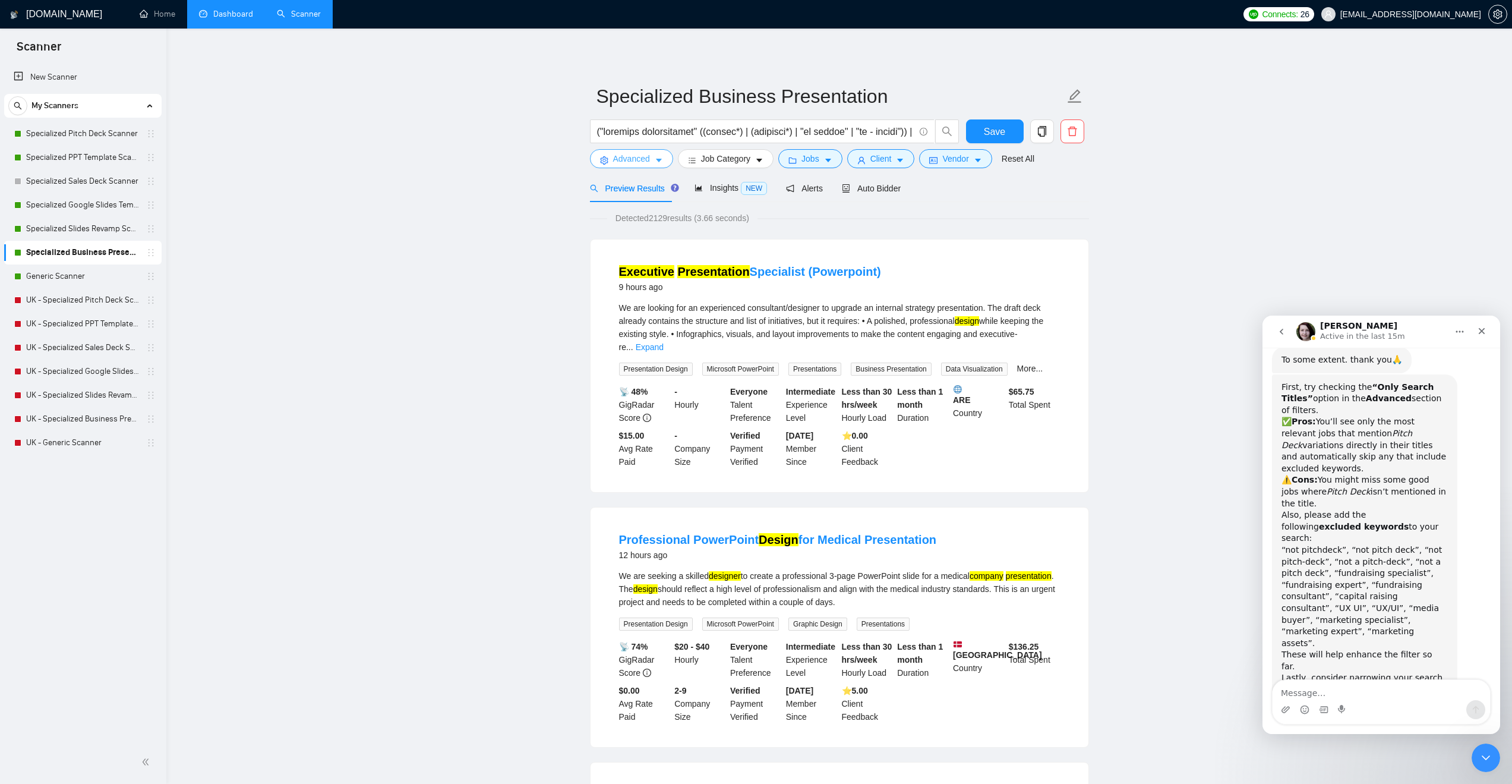
click at [655, 159] on icon "caret-down" at bounding box center [659, 160] width 8 height 8
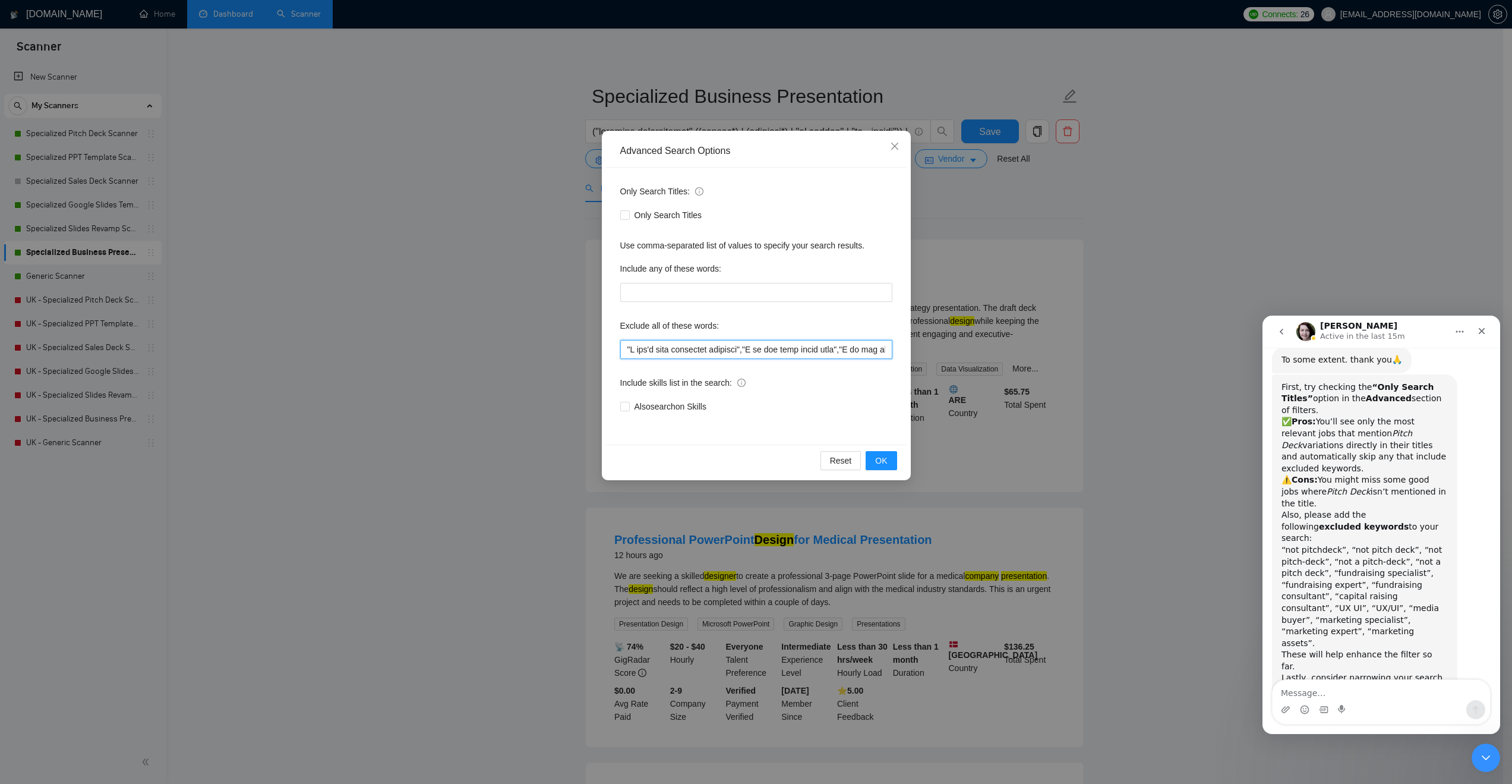
click at [627, 349] on input "text" at bounding box center [756, 349] width 272 height 19
paste input ""not pitchdeck", "not pitch deck", "not pitch-deck", "not a pitch-deck", "not a…"
type input ""not pitchdeck", "not pitch deck", "not pitch-deck", "not a pitch-deck", "not a…"
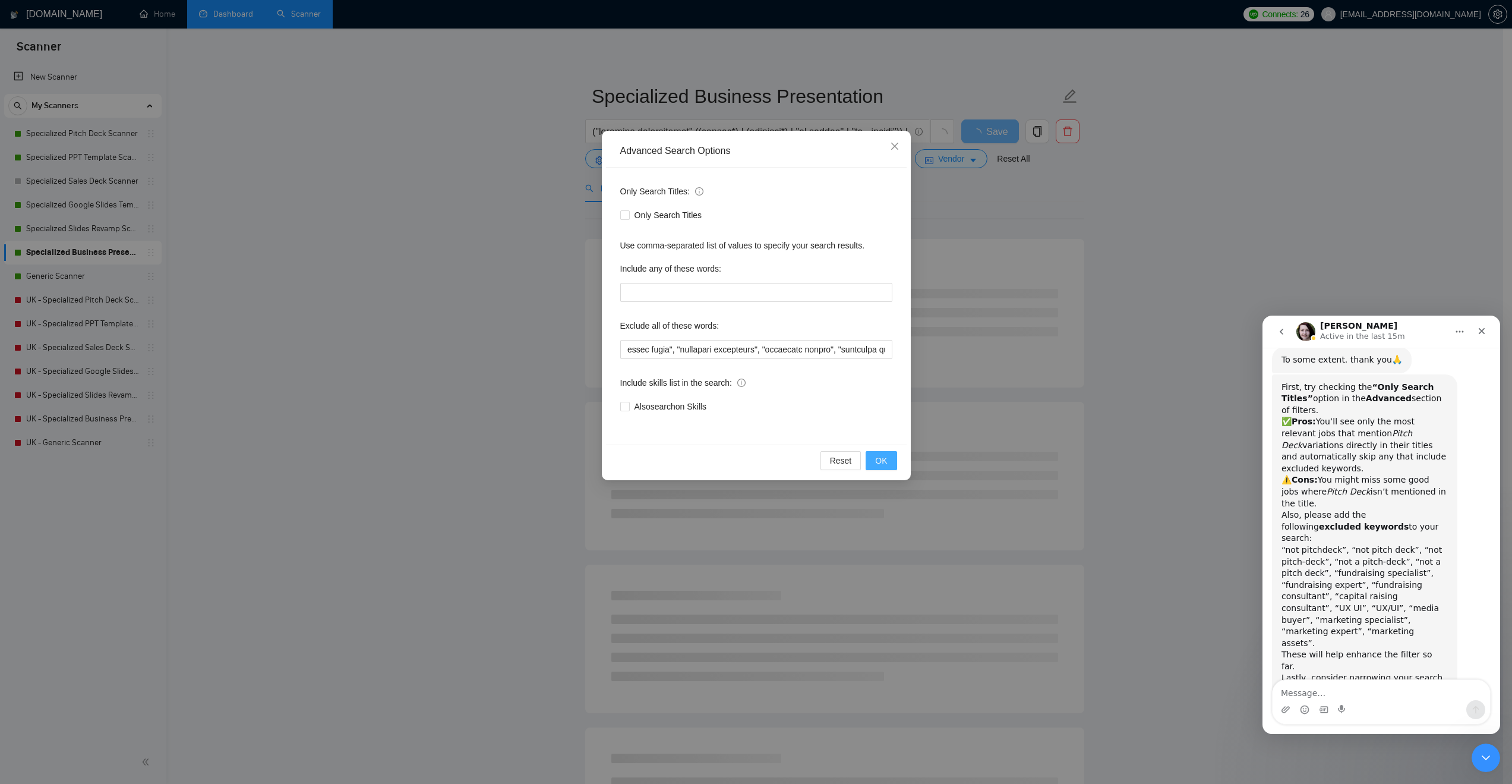
scroll to position [0, 0]
click at [878, 454] on span "OK" at bounding box center [881, 460] width 12 height 13
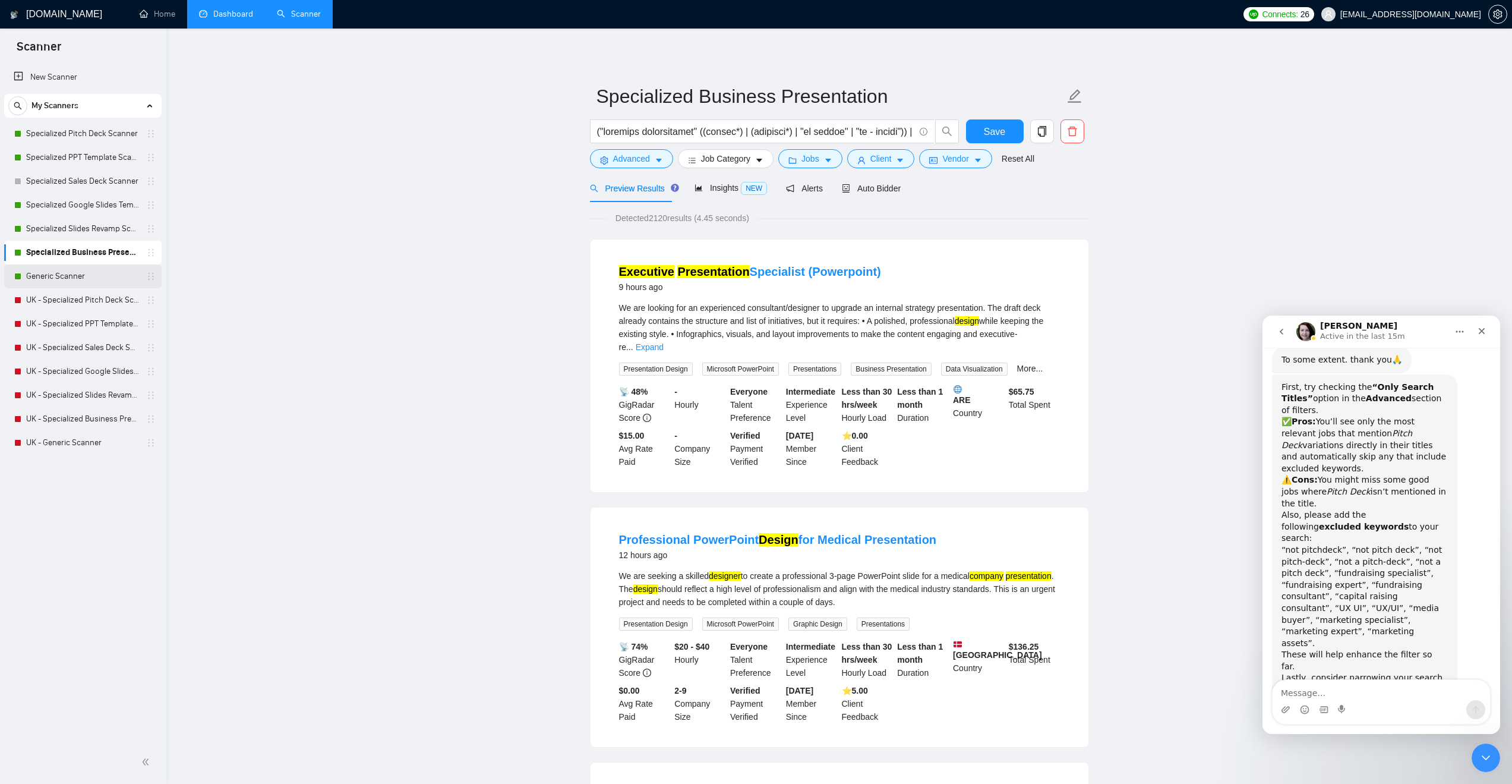
click at [50, 278] on link "Generic Scanner" at bounding box center [82, 276] width 113 height 24
click at [997, 130] on span "Save" at bounding box center [995, 132] width 21 height 15
click at [651, 153] on button "Advanced" at bounding box center [632, 159] width 83 height 19
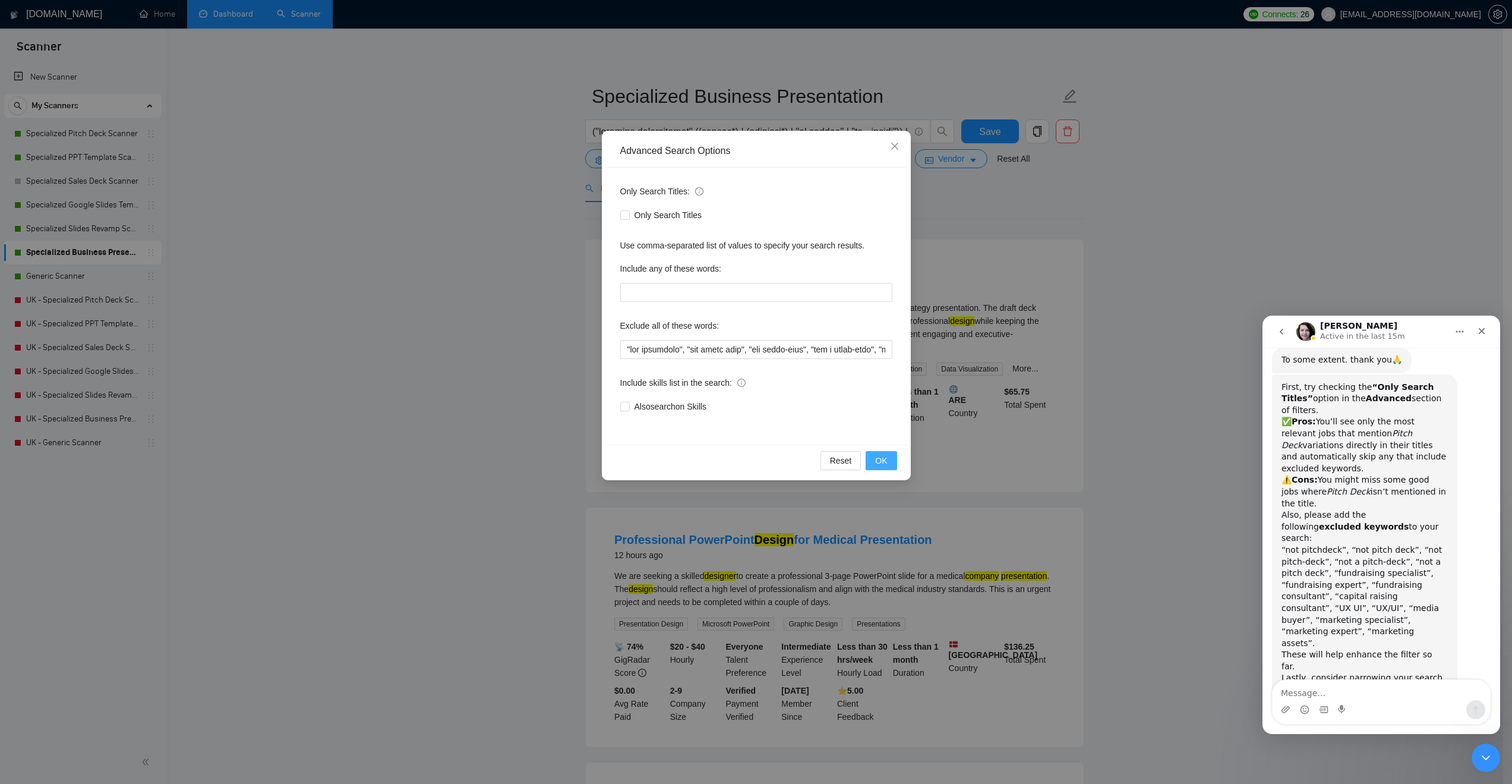
click at [886, 460] on span "OK" at bounding box center [881, 460] width 12 height 13
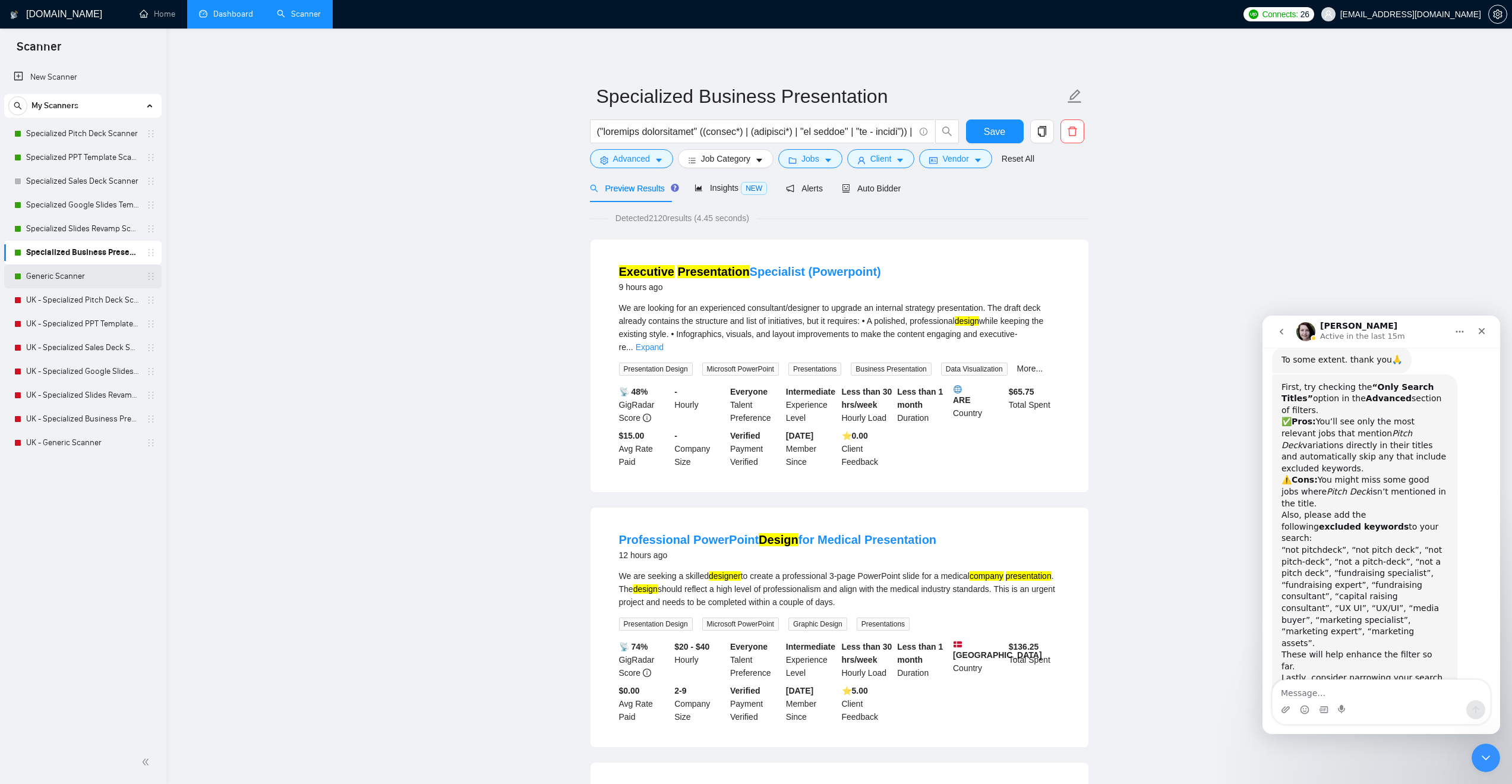
click at [84, 280] on link "Generic Scanner" at bounding box center [82, 276] width 113 height 24
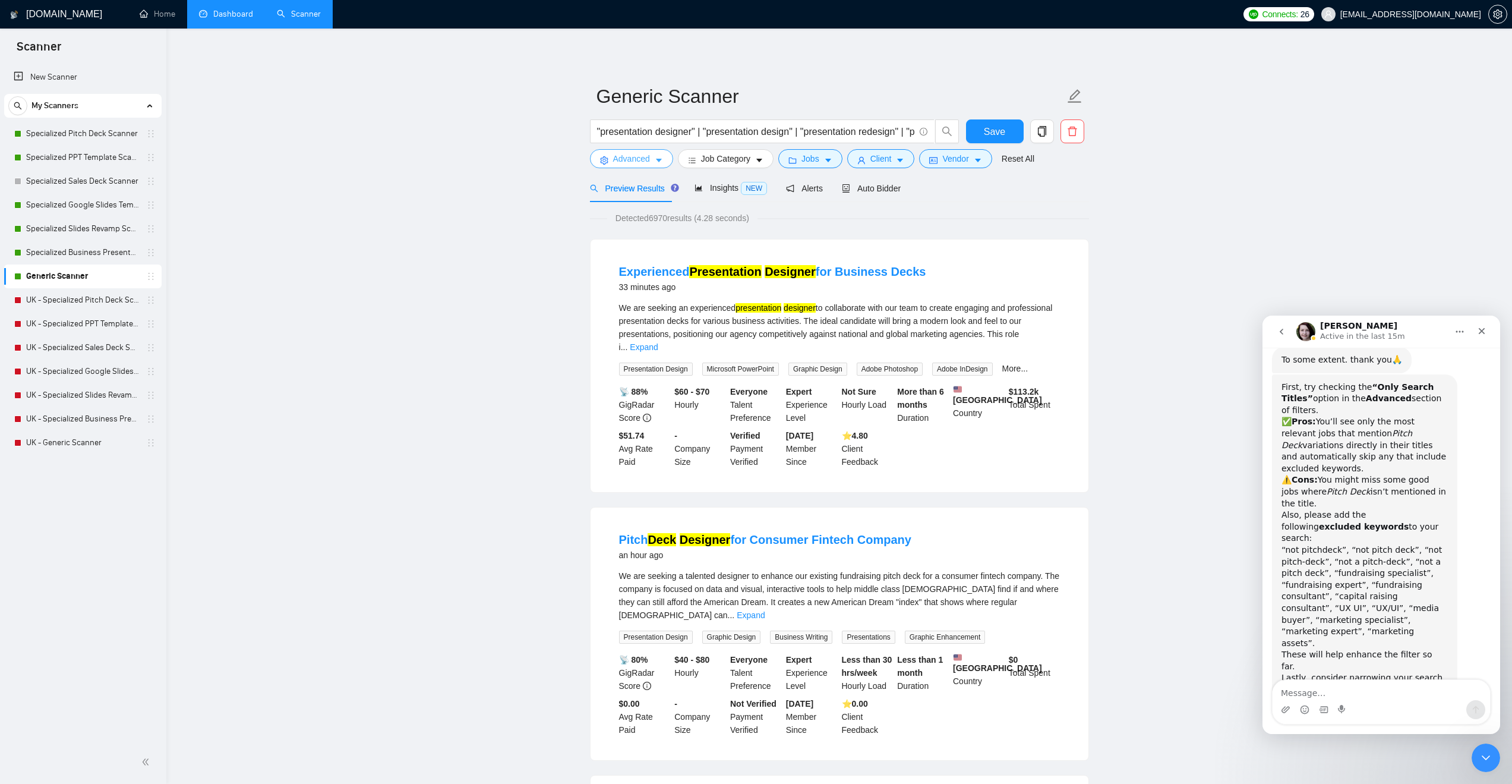
click at [659, 157] on icon "caret-down" at bounding box center [659, 160] width 8 height 8
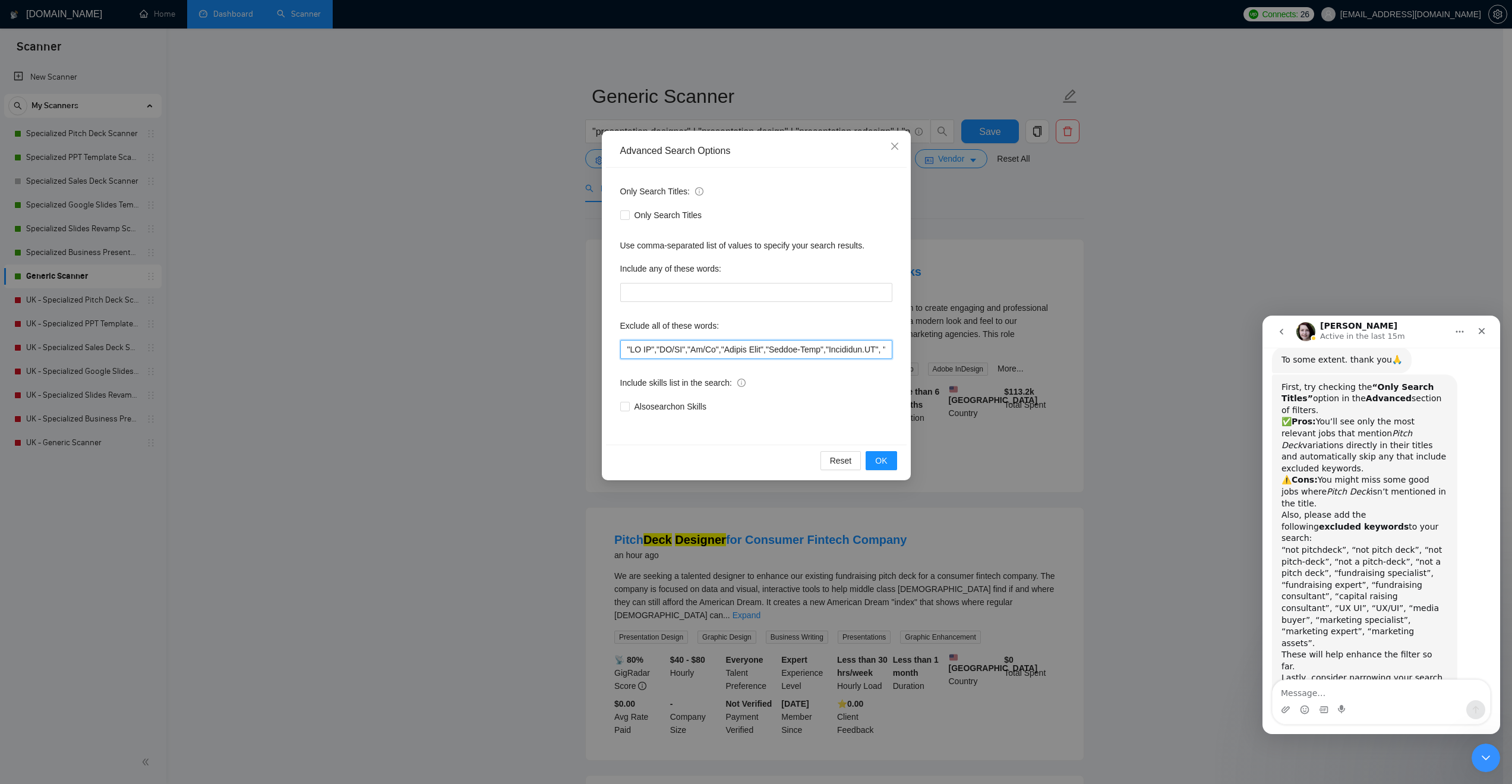
click at [623, 348] on input "text" at bounding box center [756, 349] width 272 height 19
paste input ""not pitchdeck", "not pitch deck", "not pitch-deck", "not a pitch-deck", "not a…"
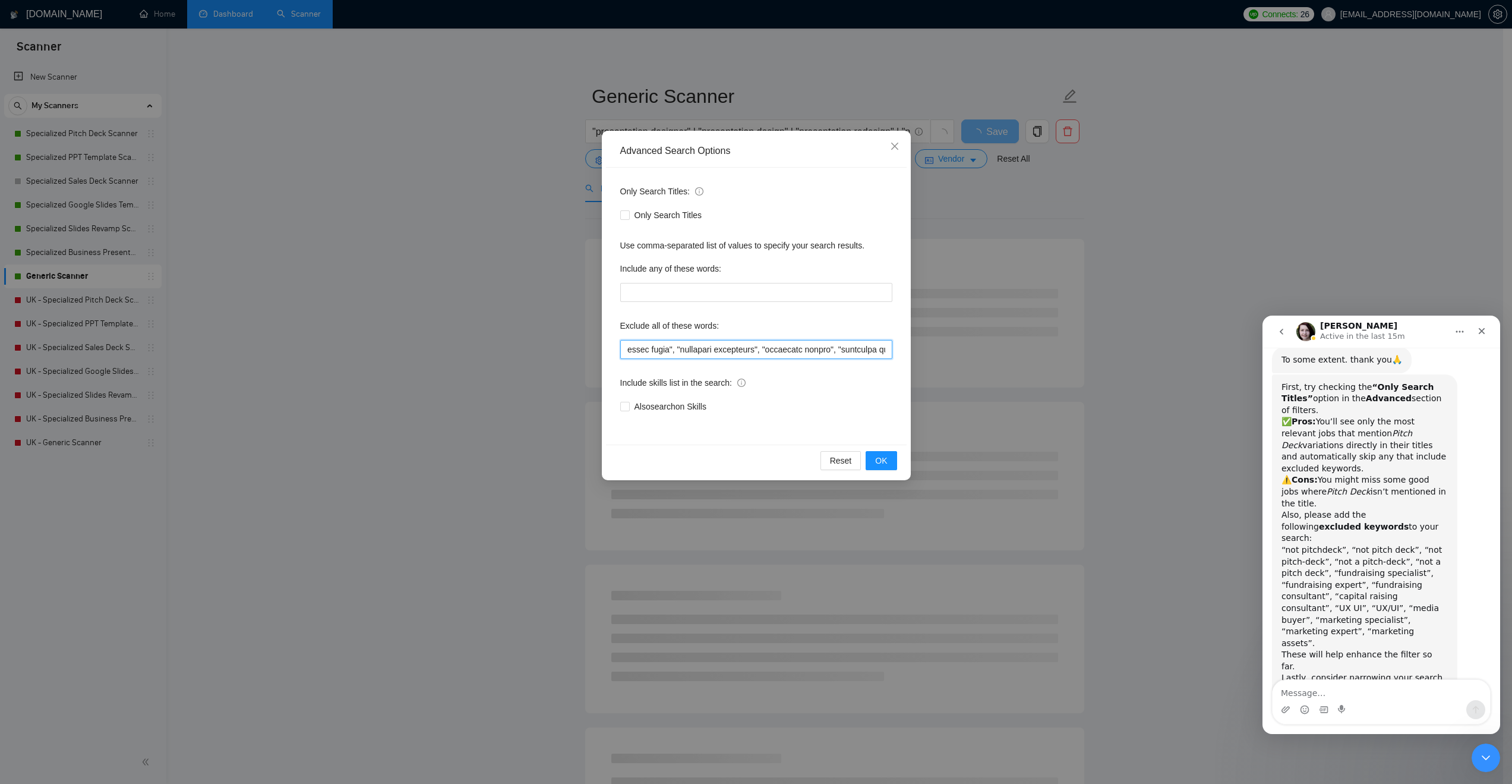
type input ""not pitchdeck", "not pitch deck", "not pitch-deck", "not a pitch-deck", "not a…"
click at [880, 450] on div "Reset OK" at bounding box center [756, 460] width 300 height 31
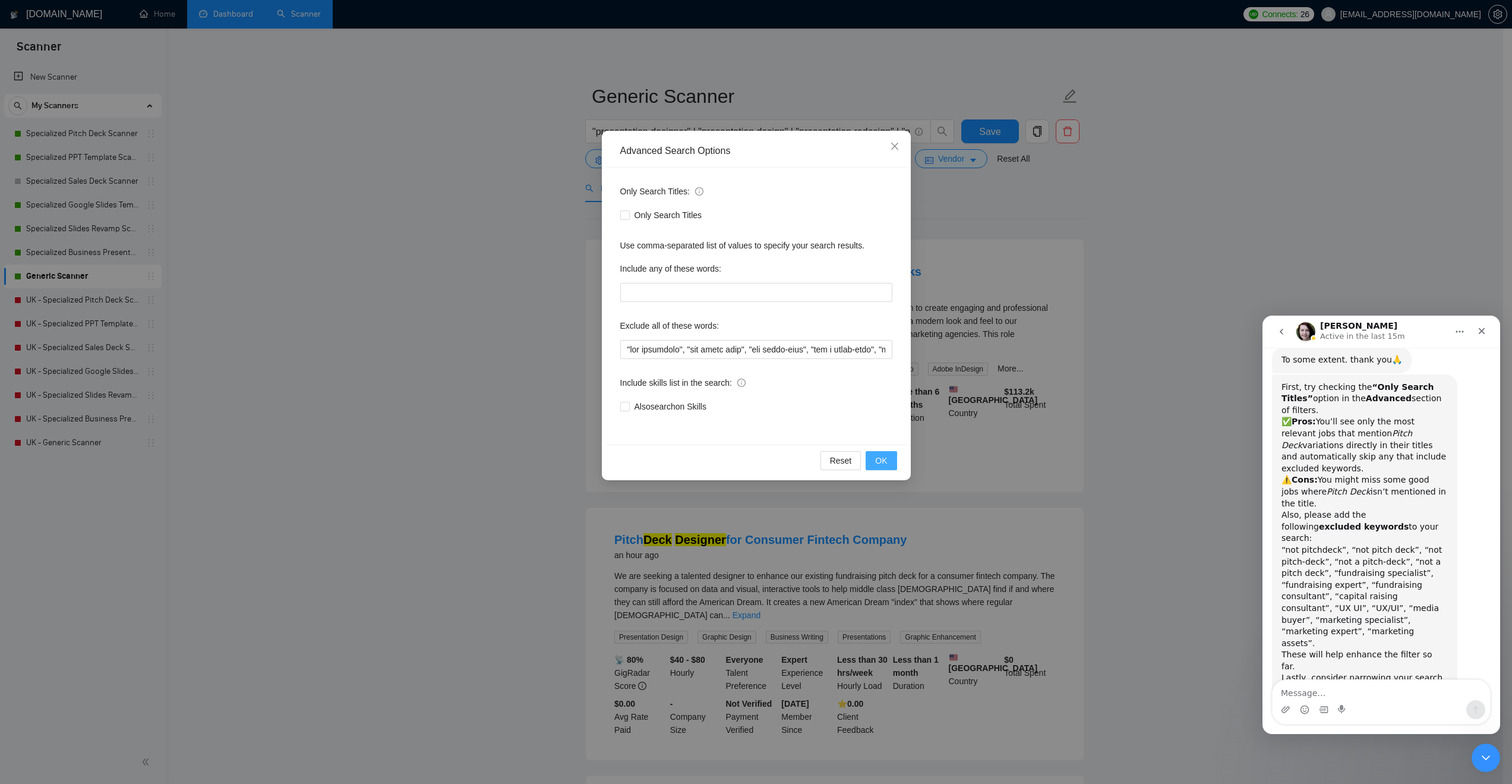
click at [885, 469] on button "OK" at bounding box center [881, 460] width 31 height 19
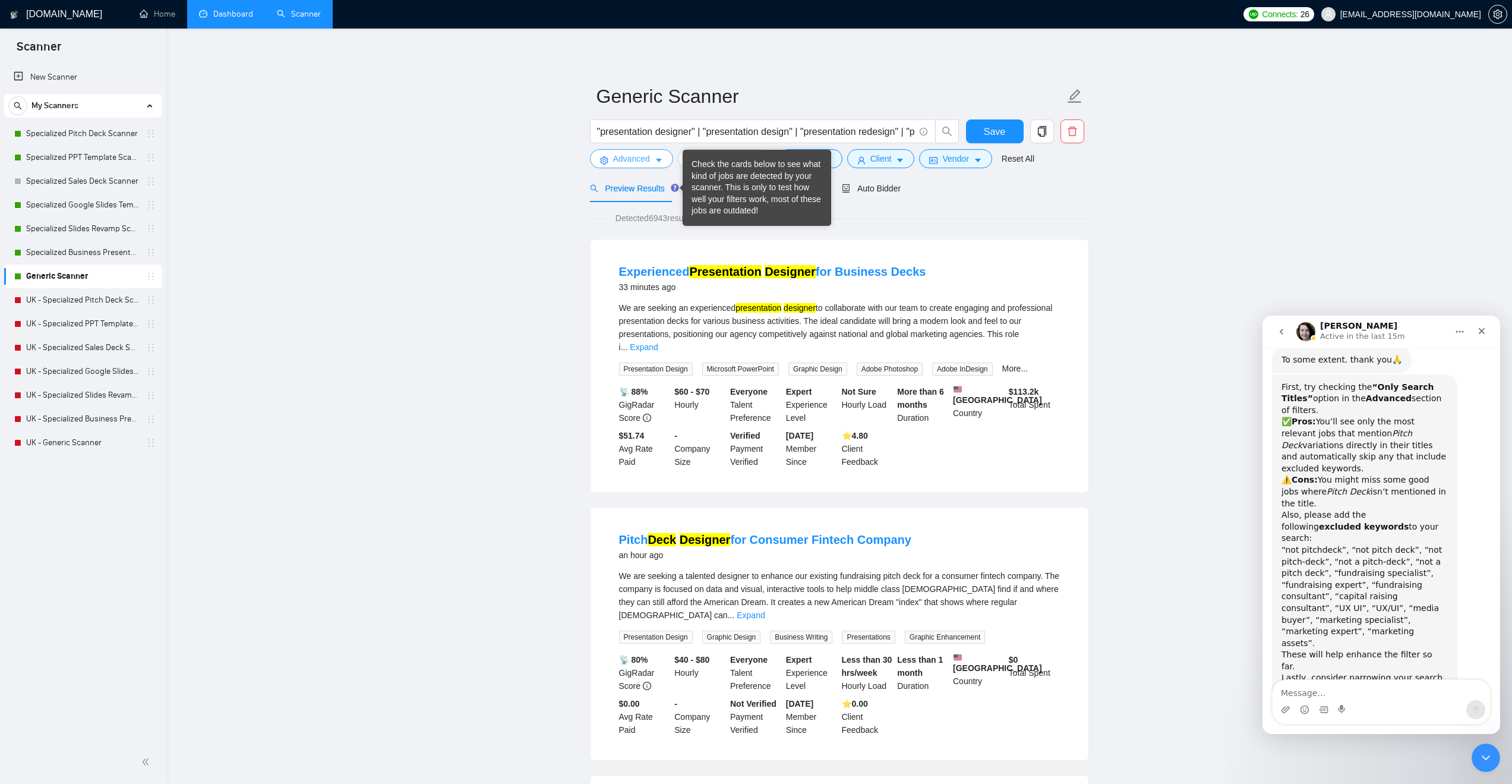
click at [657, 159] on icon "caret-down" at bounding box center [659, 160] width 8 height 8
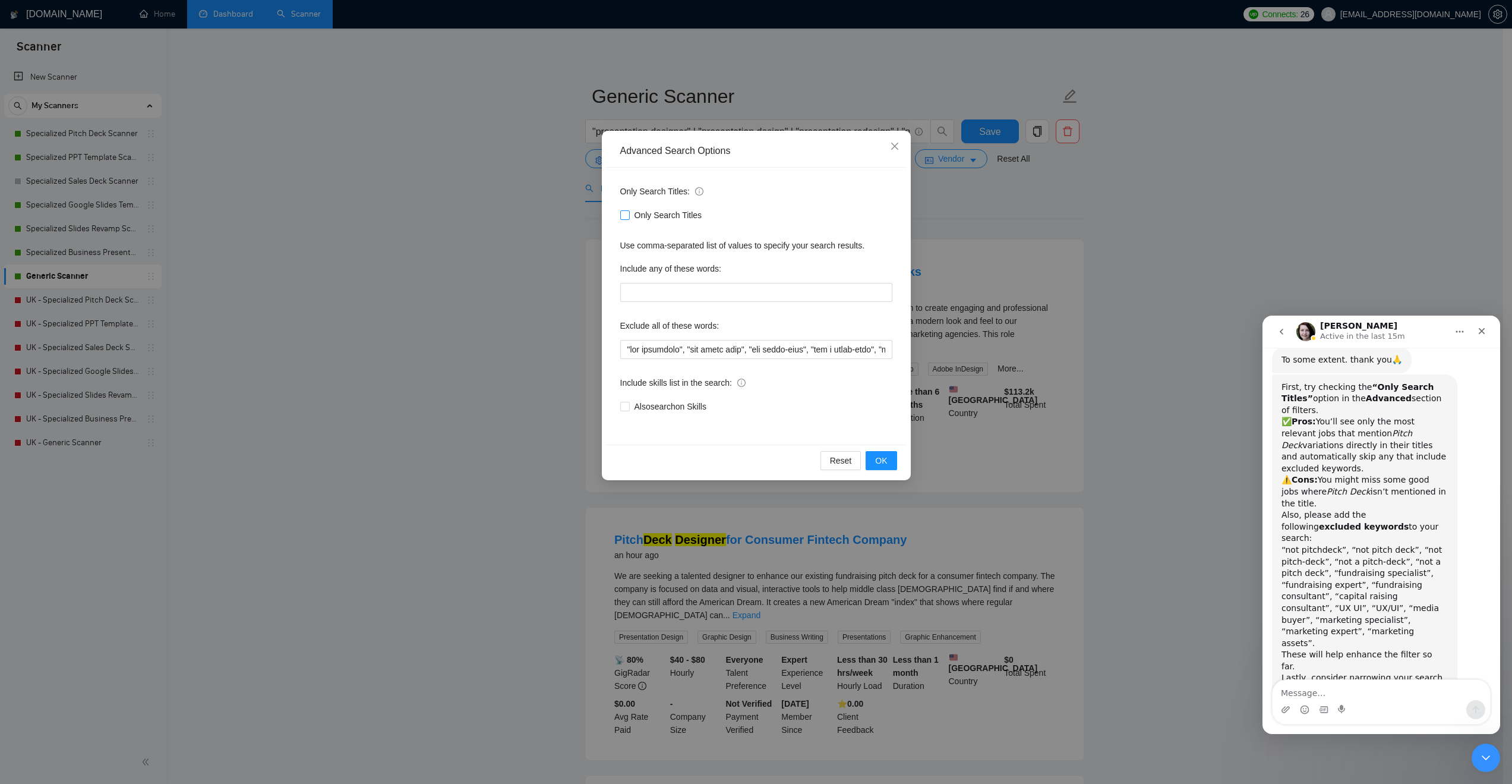
click at [630, 217] on span "Only Search Titles" at bounding box center [668, 215] width 77 height 13
click at [628, 217] on input "Only Search Titles" at bounding box center [624, 214] width 8 height 8
checkbox input "true"
click at [878, 462] on span "OK" at bounding box center [881, 460] width 12 height 13
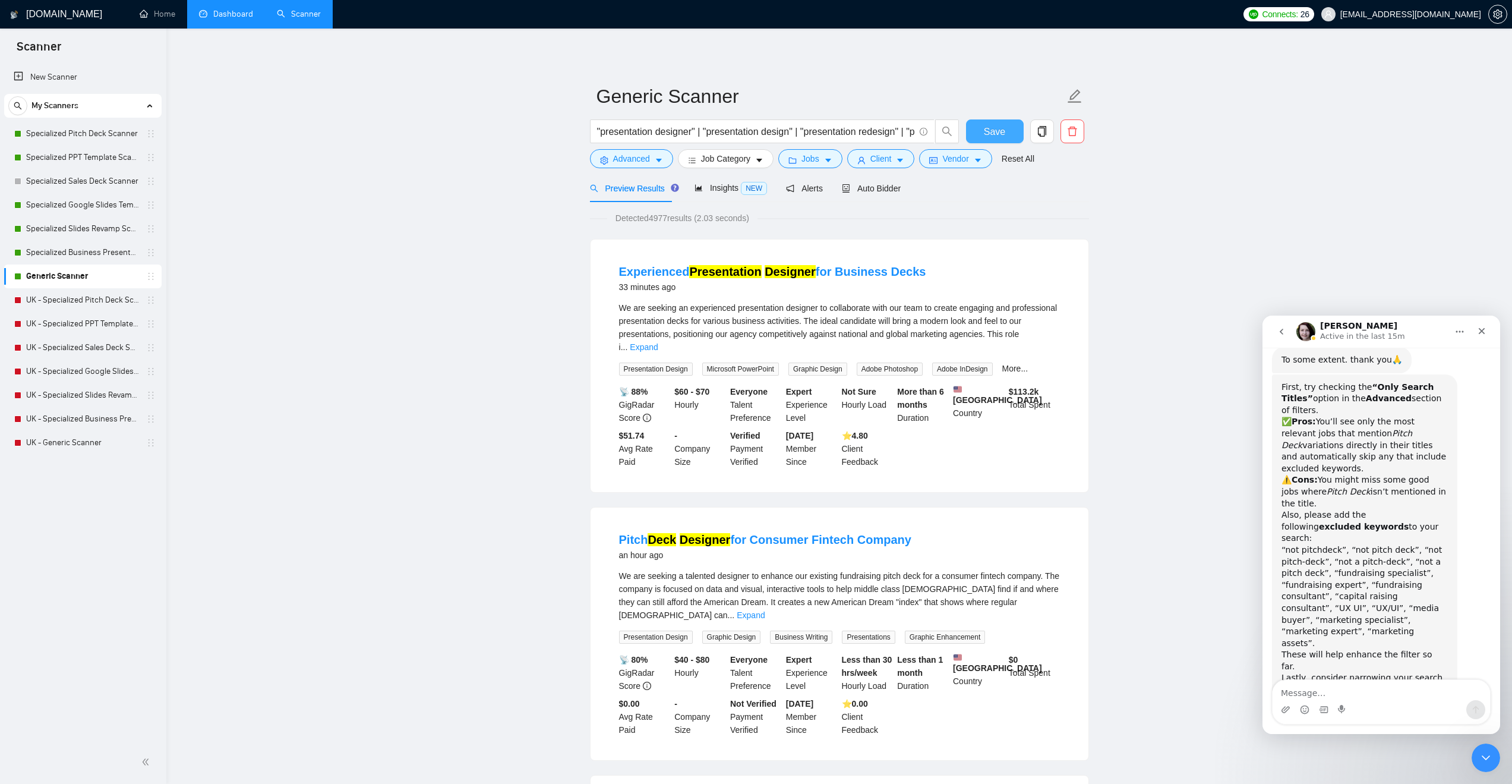
click at [972, 132] on button "Save" at bounding box center [995, 132] width 58 height 24
